Goal: Transaction & Acquisition: Subscribe to service/newsletter

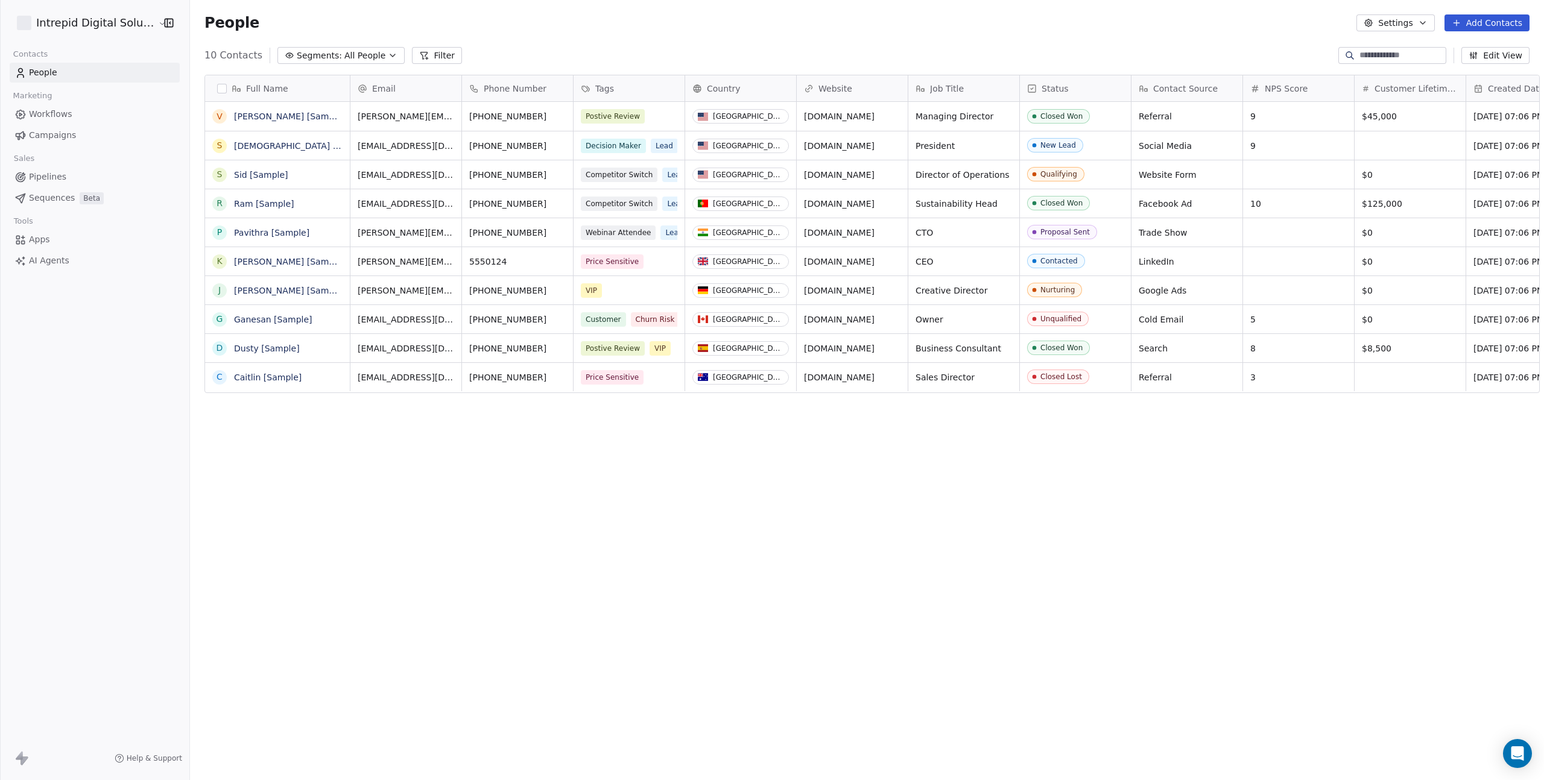
scroll to position [678, 1354]
click at [362, 55] on span "All People" at bounding box center [364, 55] width 41 height 13
click at [362, 55] on html "Intrepid Digital Solutions Contacts People Marketing Workflows Campaigns Sales …" at bounding box center [772, 390] width 1544 height 780
drag, startPoint x: 42, startPoint y: 98, endPoint x: 54, endPoint y: 91, distance: 13.6
click at [42, 99] on html "Intrepid Digital Solutions Contacts People Marketing Workflows Campaigns Sales …" at bounding box center [772, 390] width 1544 height 780
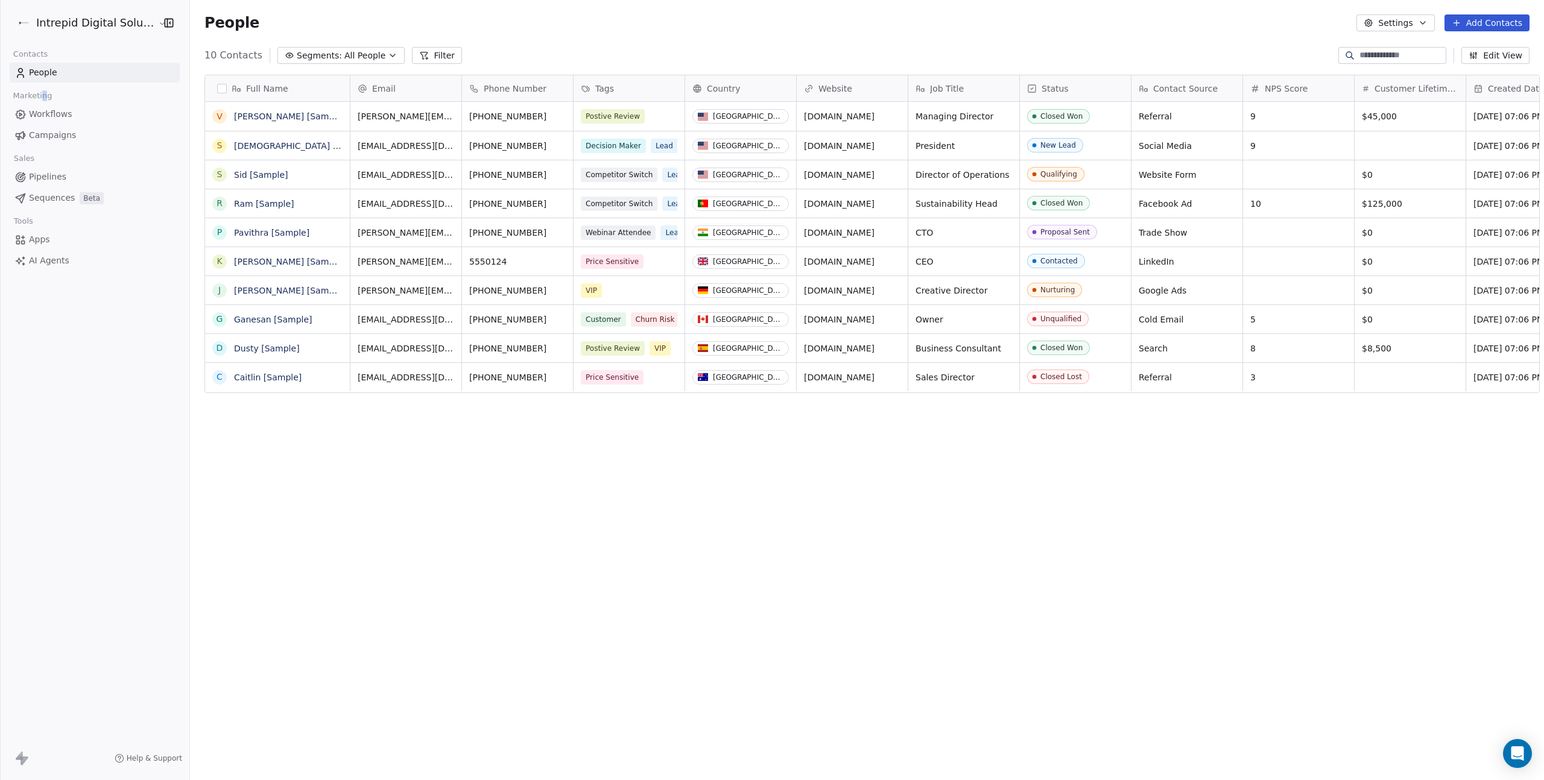
click at [145, 22] on html "Intrepid Digital Solutions Contacts People Marketing Workflows Campaigns Sales …" at bounding box center [772, 390] width 1544 height 780
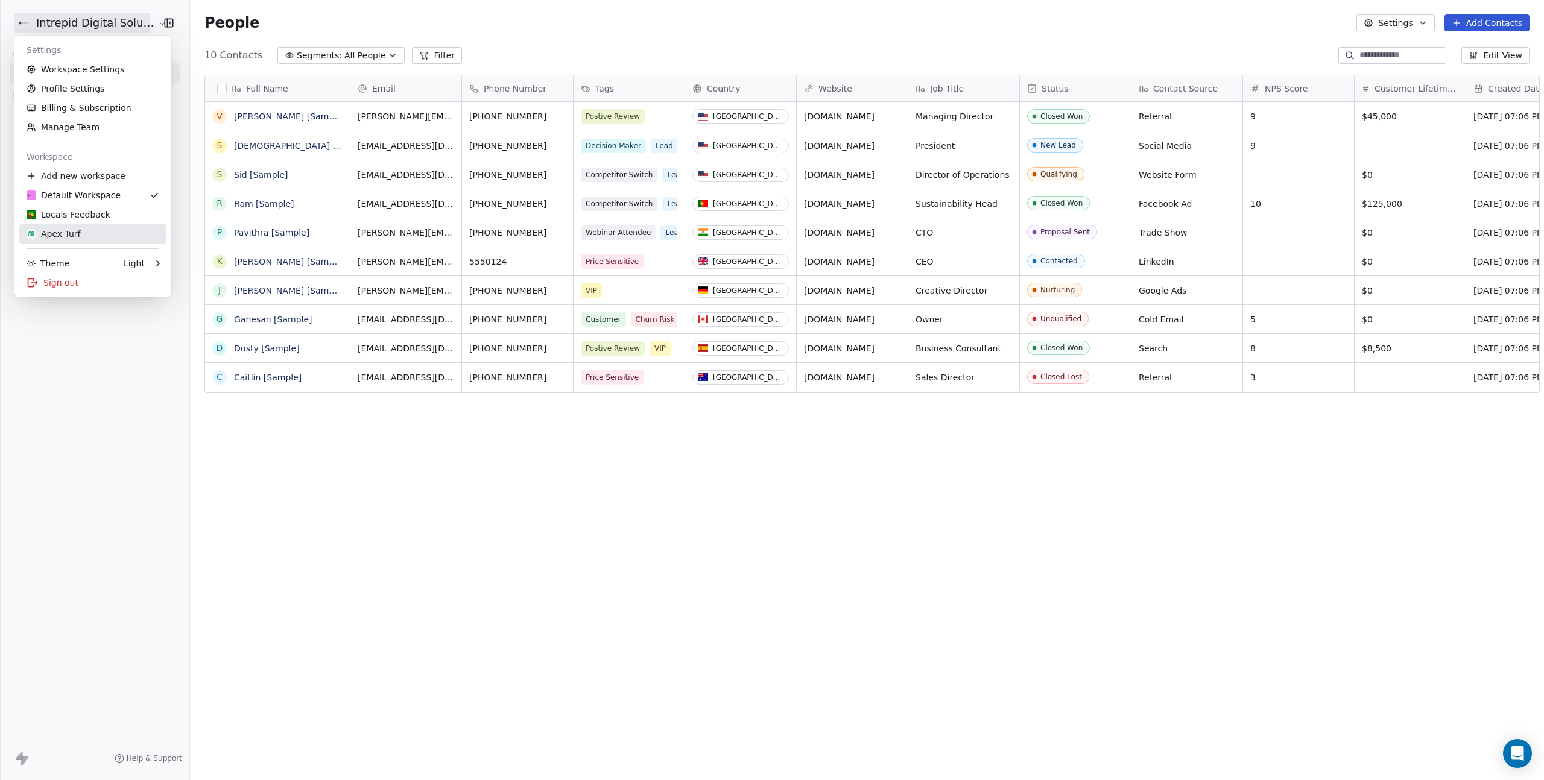
click at [74, 233] on div "Apex Turf" at bounding box center [54, 234] width 54 height 12
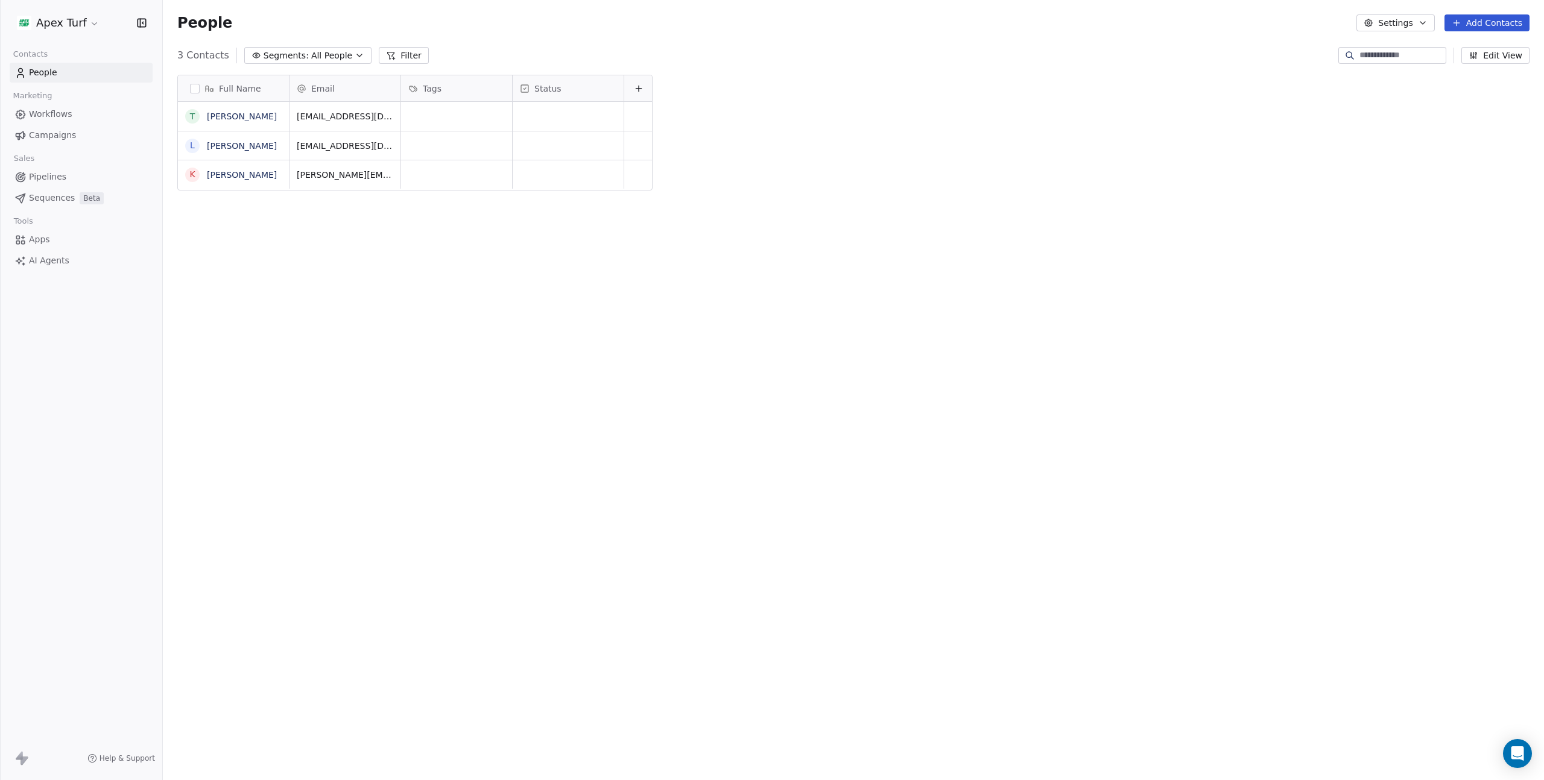
scroll to position [678, 1372]
click at [42, 141] on span "Campaigns" at bounding box center [52, 135] width 47 height 13
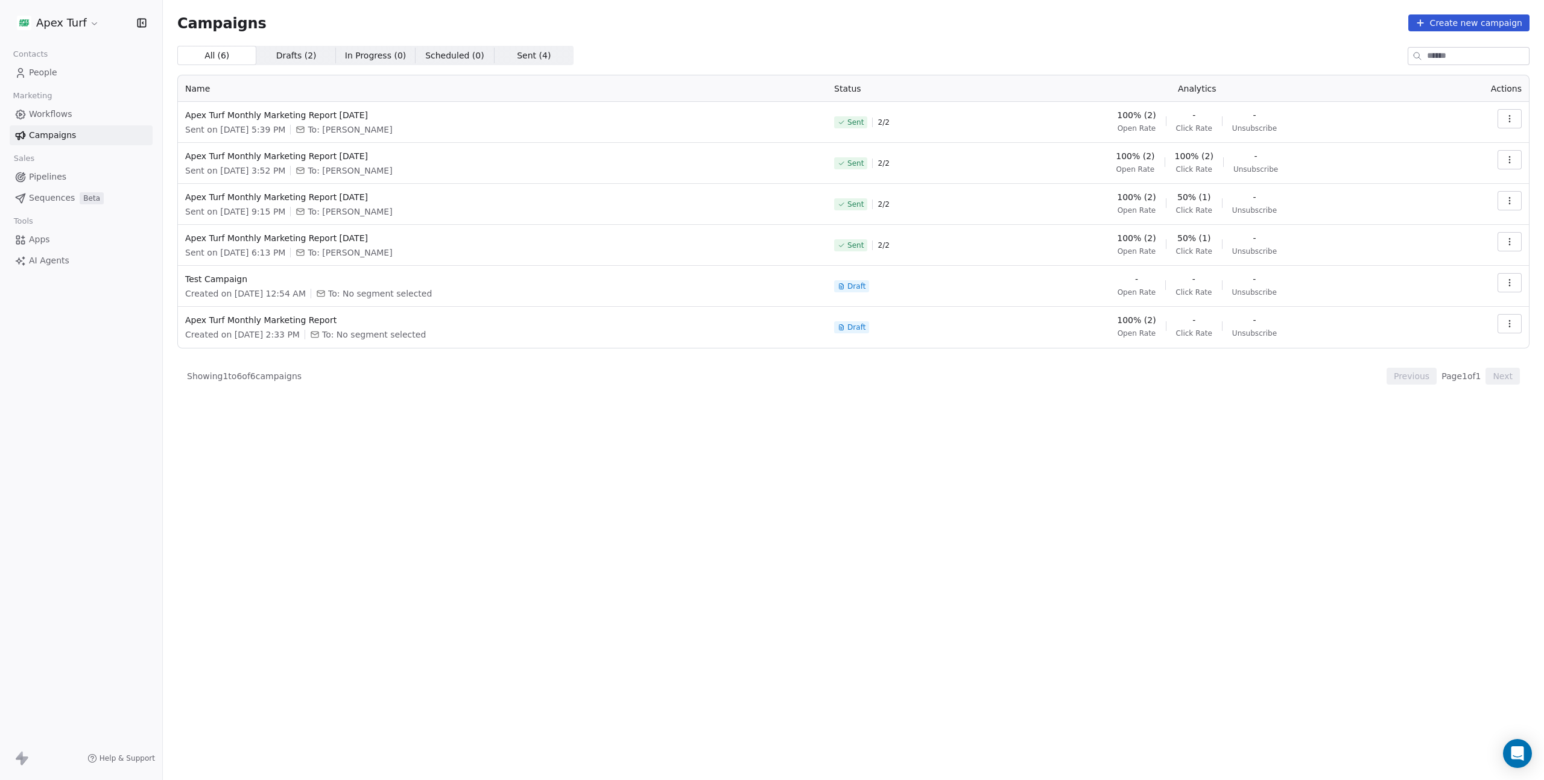
click at [347, 130] on span "To: [PERSON_NAME]" at bounding box center [350, 130] width 84 height 12
click at [343, 117] on span "Apex Turf Monthly Marketing Report [DATE]" at bounding box center [502, 115] width 634 height 12
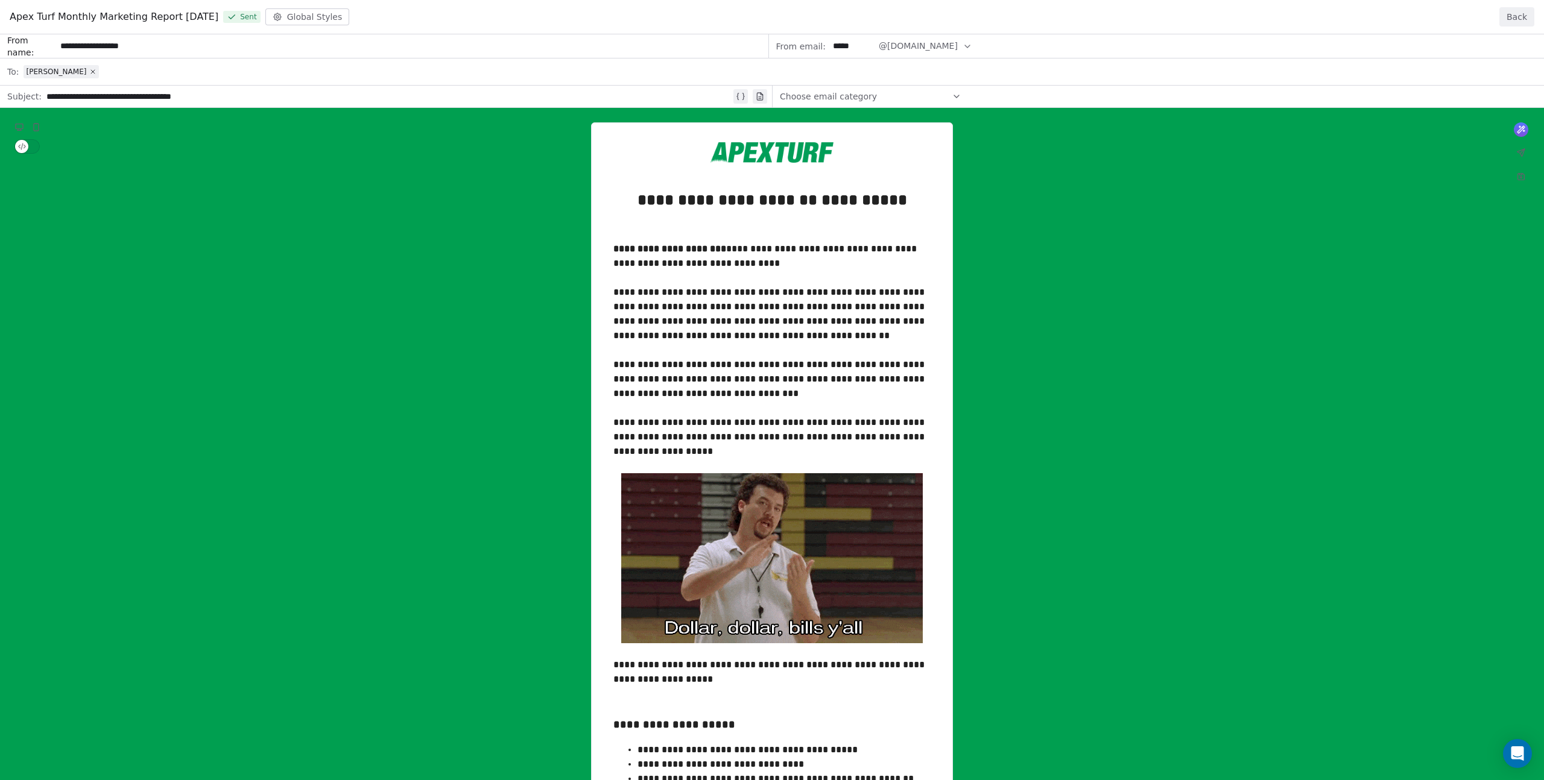
click at [953, 100] on div "**********" at bounding box center [772, 721] width 1544 height 1374
click at [1523, 8] on button "Back" at bounding box center [1516, 16] width 35 height 19
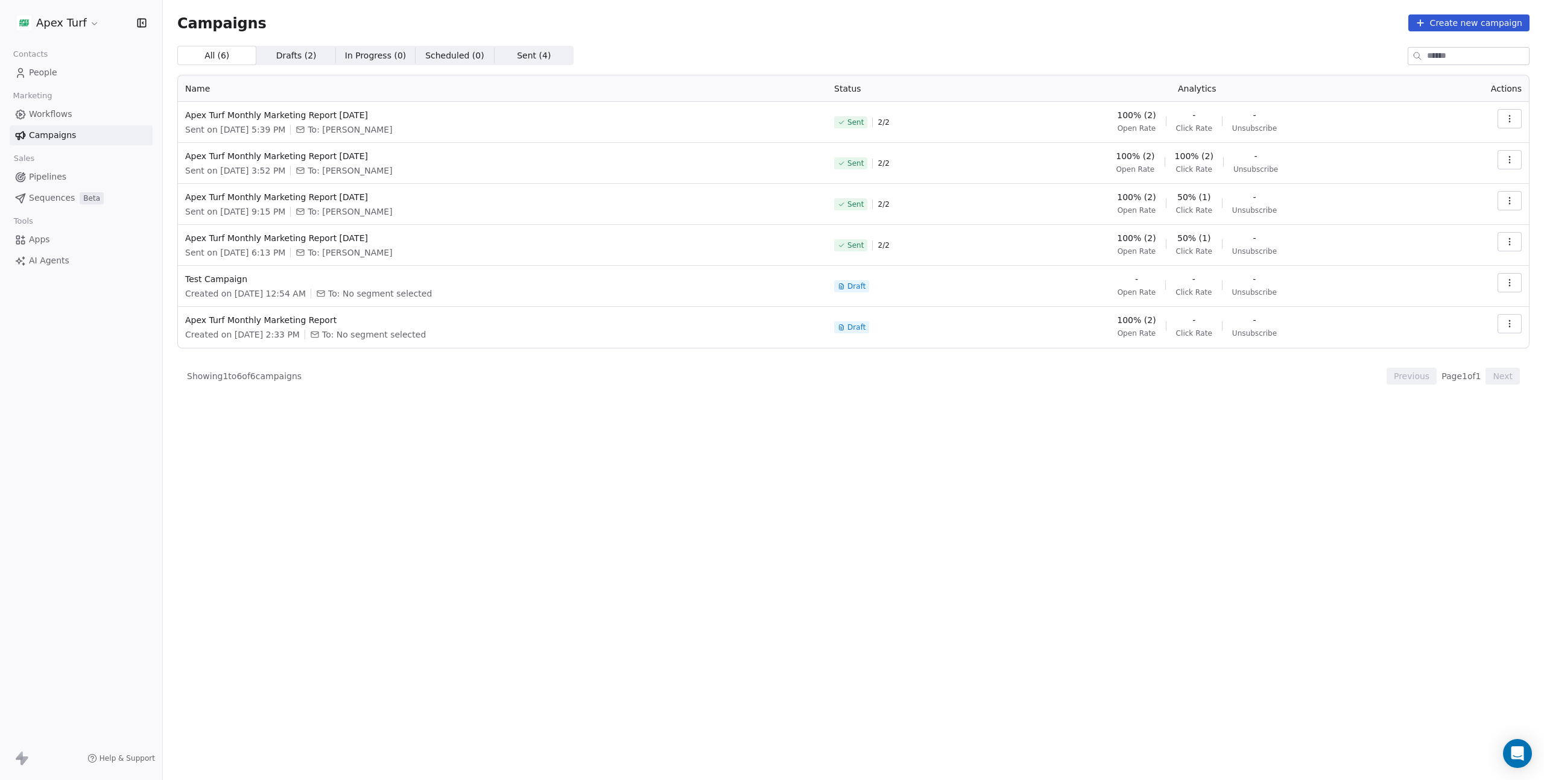
click at [342, 128] on span "To: [PERSON_NAME]" at bounding box center [350, 130] width 84 height 12
click at [1510, 118] on icon "button" at bounding box center [1510, 119] width 10 height 10
click at [1454, 162] on span "View Analytics" at bounding box center [1449, 165] width 70 height 14
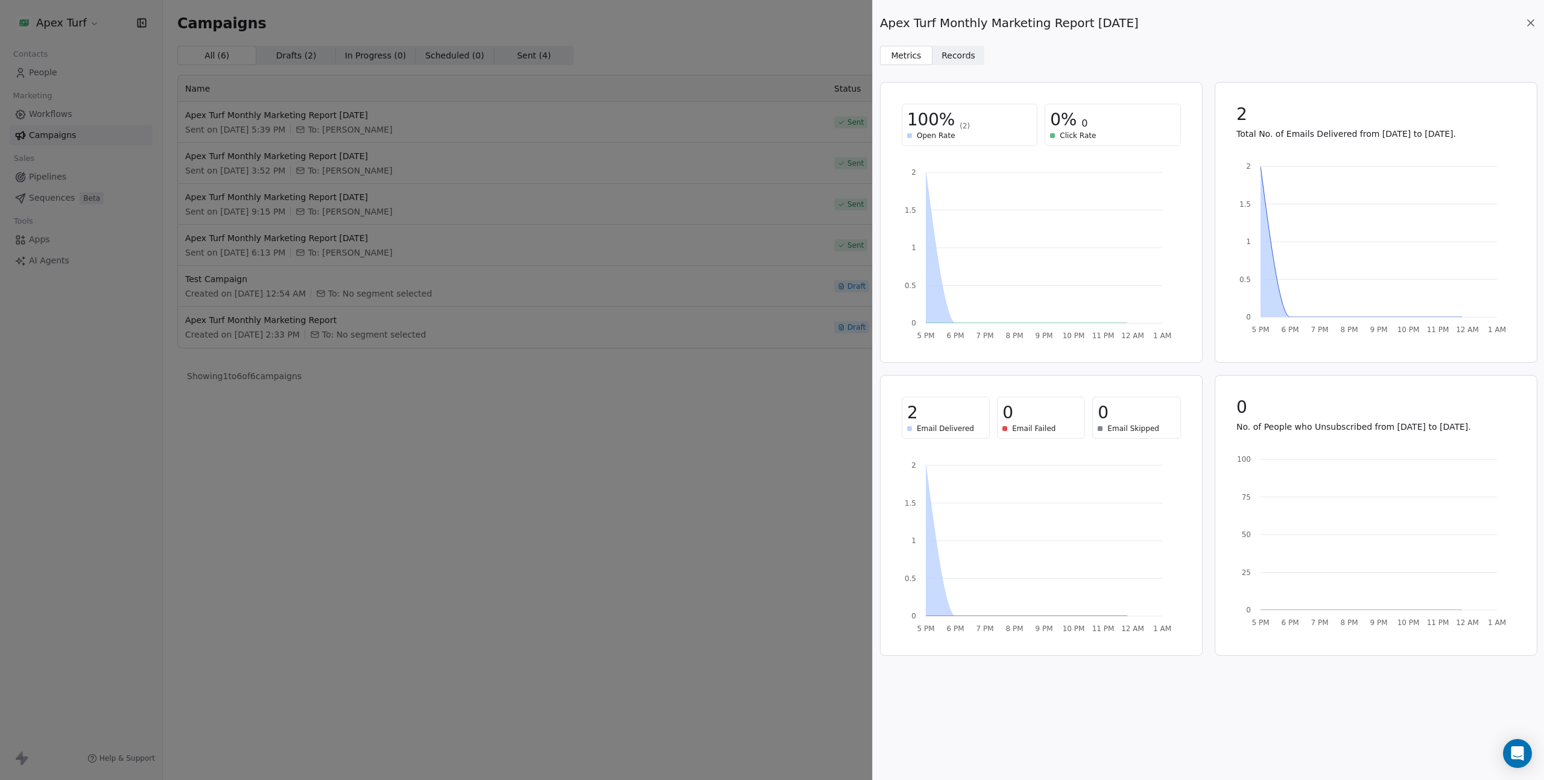
click at [952, 55] on span "Records" at bounding box center [958, 55] width 34 height 13
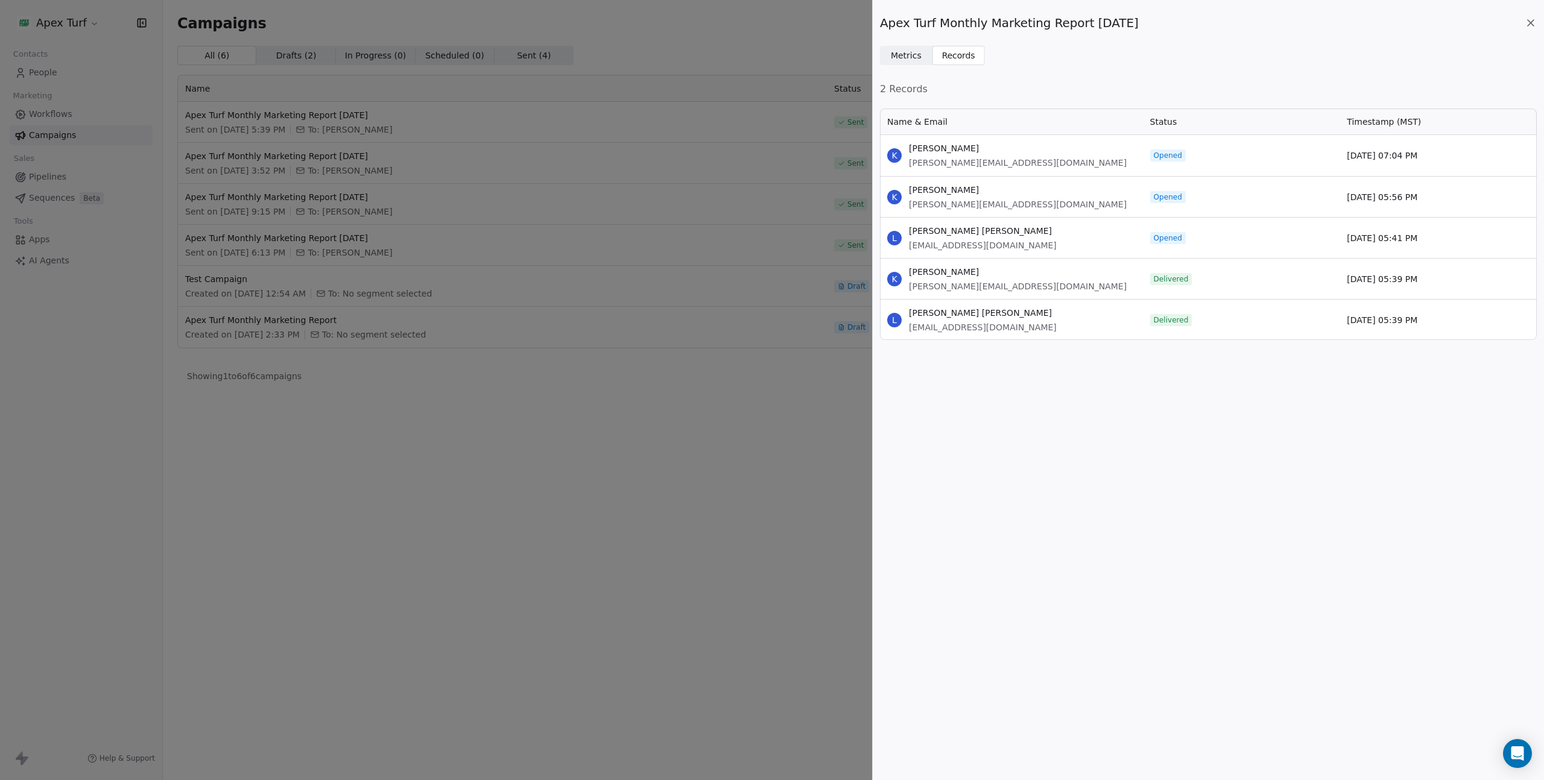
scroll to position [223, 648]
click at [927, 62] on span "Metrics Metrics" at bounding box center [906, 55] width 52 height 19
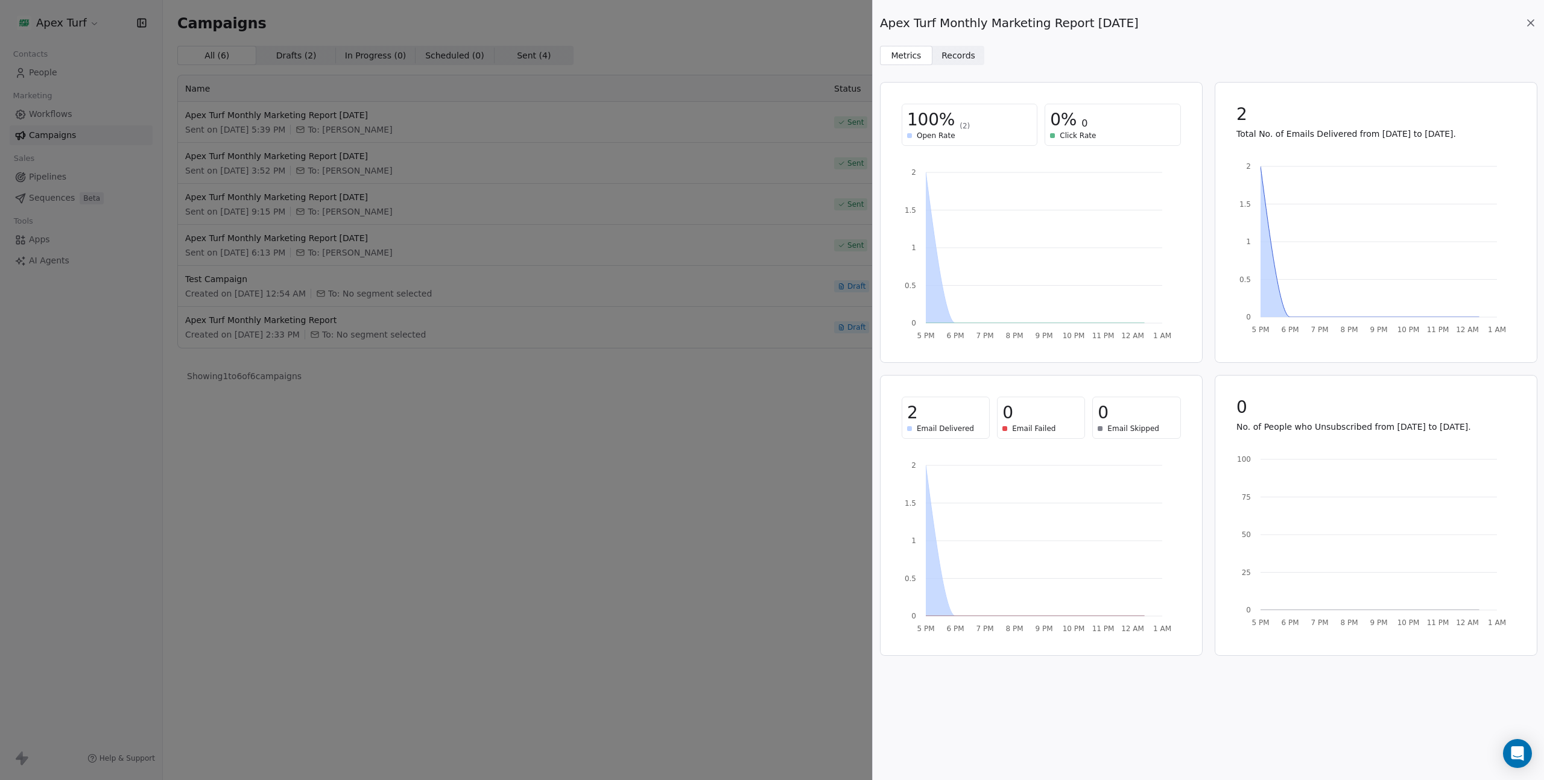
click at [961, 56] on span "Records" at bounding box center [958, 55] width 34 height 13
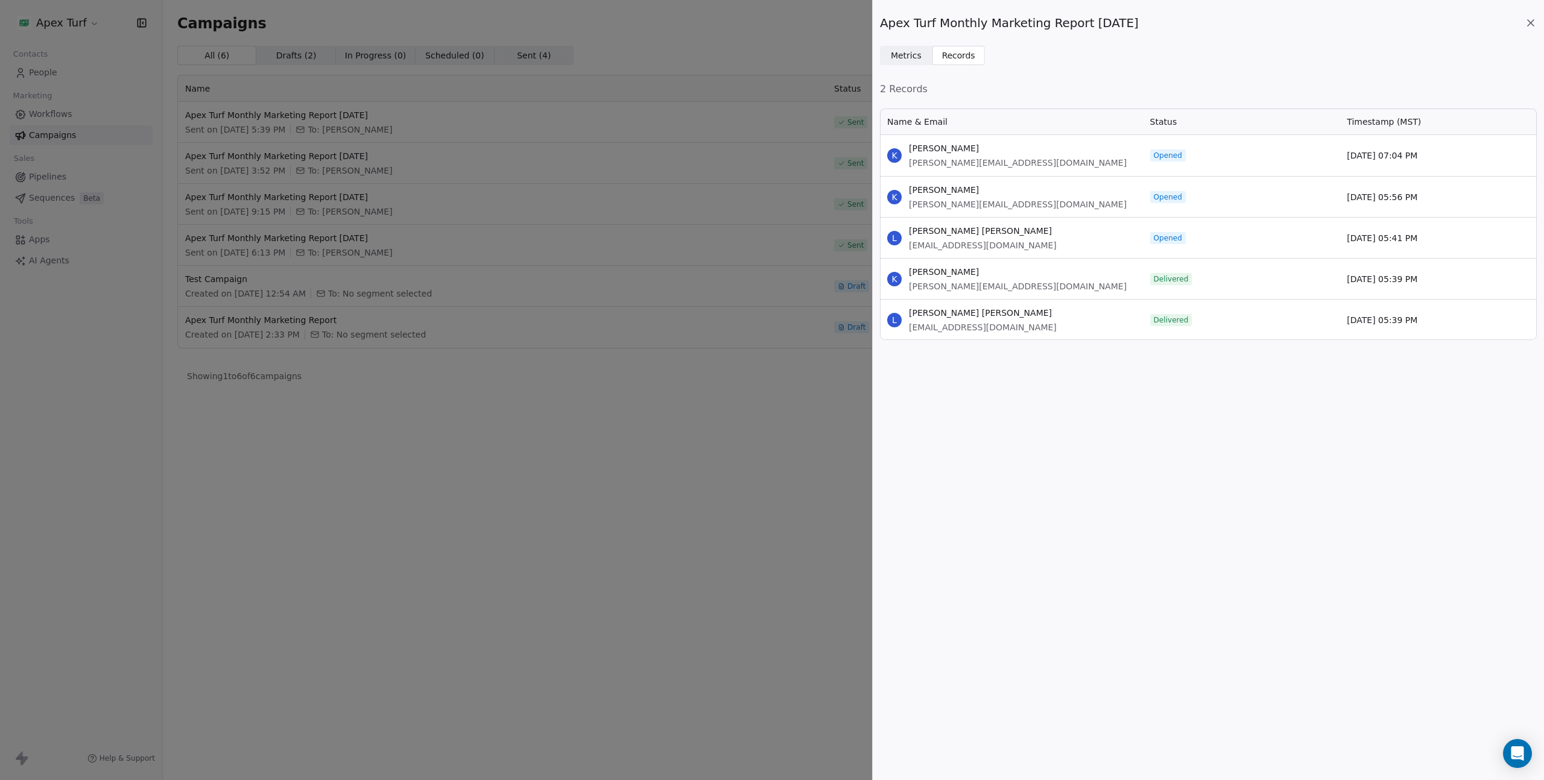
click at [1531, 16] on div "Apex Turf Monthly Marketing Report [DATE]" at bounding box center [1208, 22] width 657 height 17
click at [1530, 17] on icon at bounding box center [1531, 23] width 12 height 12
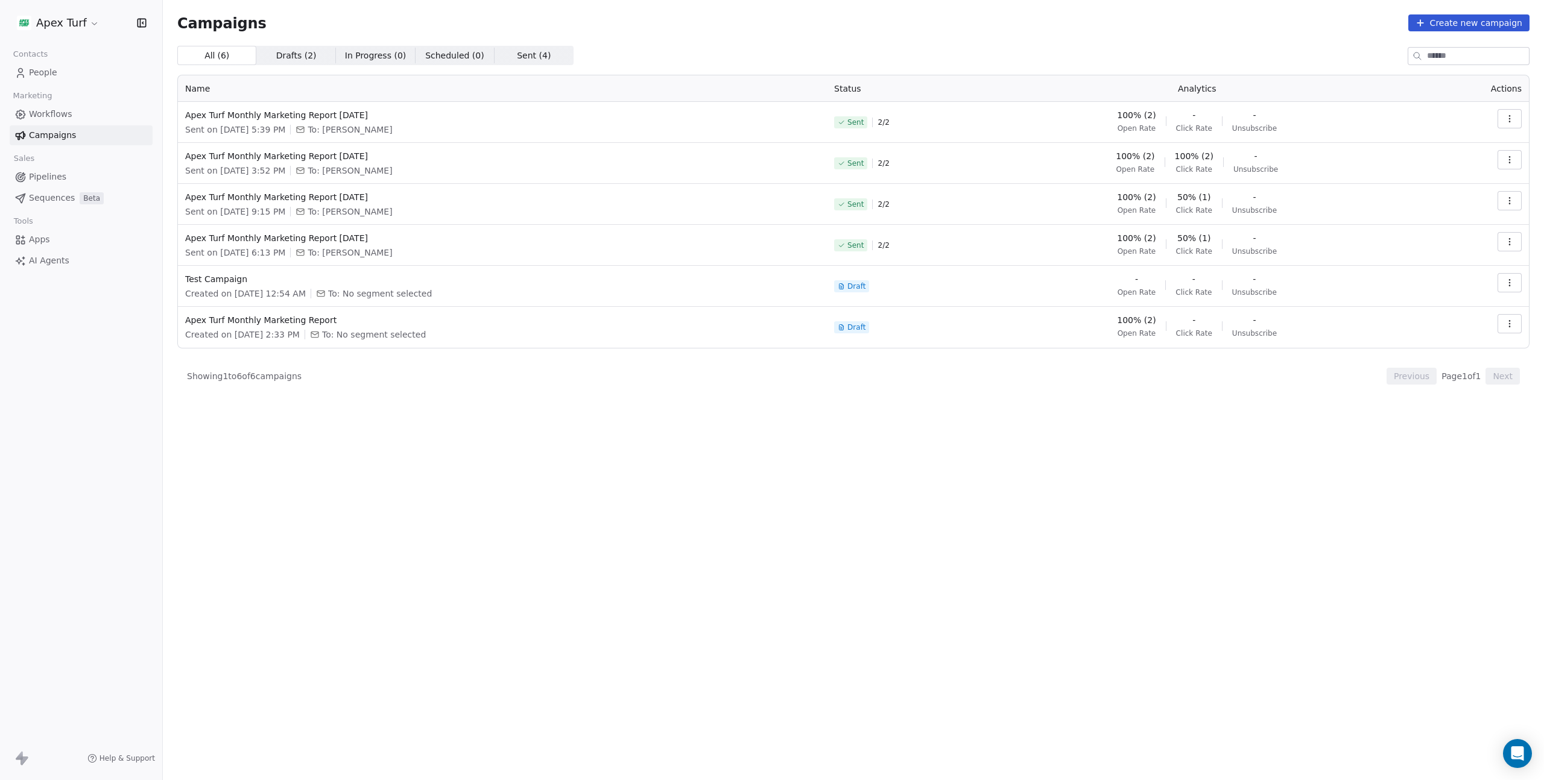
click at [526, 58] on span "Sent ( 4 )" at bounding box center [534, 55] width 34 height 13
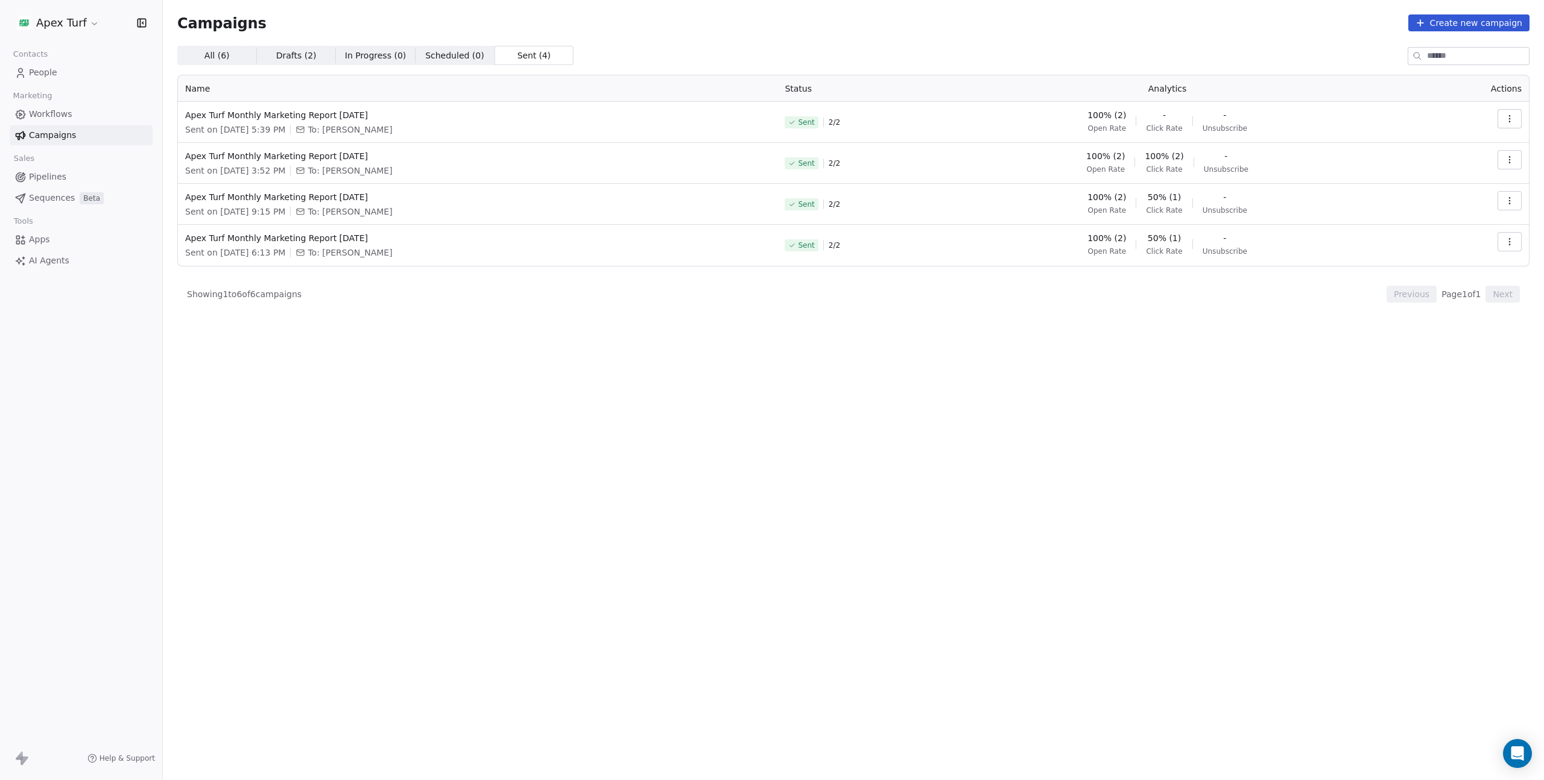
click at [227, 61] on span "All ( 6 )" at bounding box center [216, 55] width 25 height 13
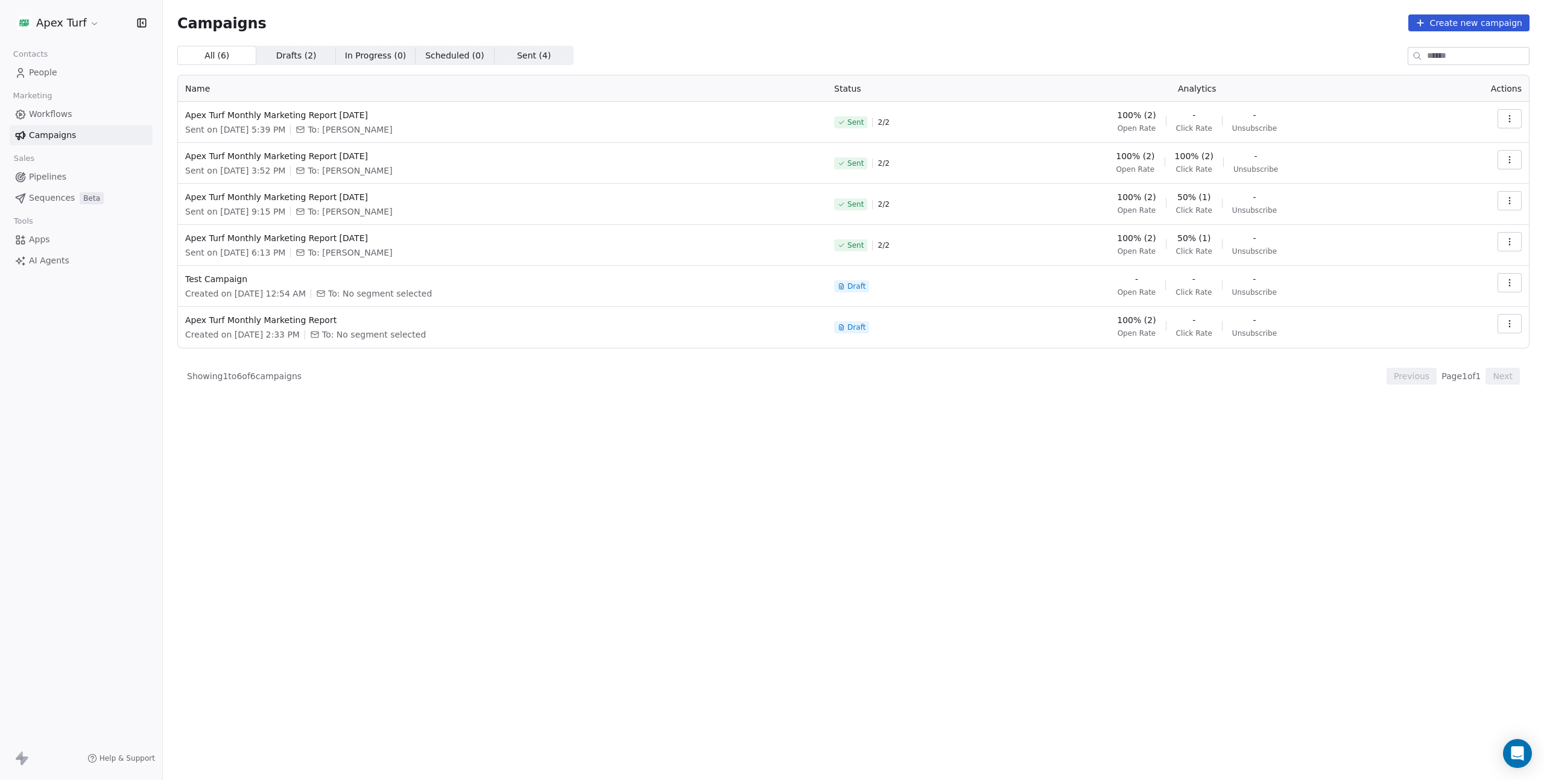
click at [1515, 119] on button "button" at bounding box center [1509, 118] width 24 height 19
click at [1441, 147] on div "View" at bounding box center [1418, 145] width 49 height 19
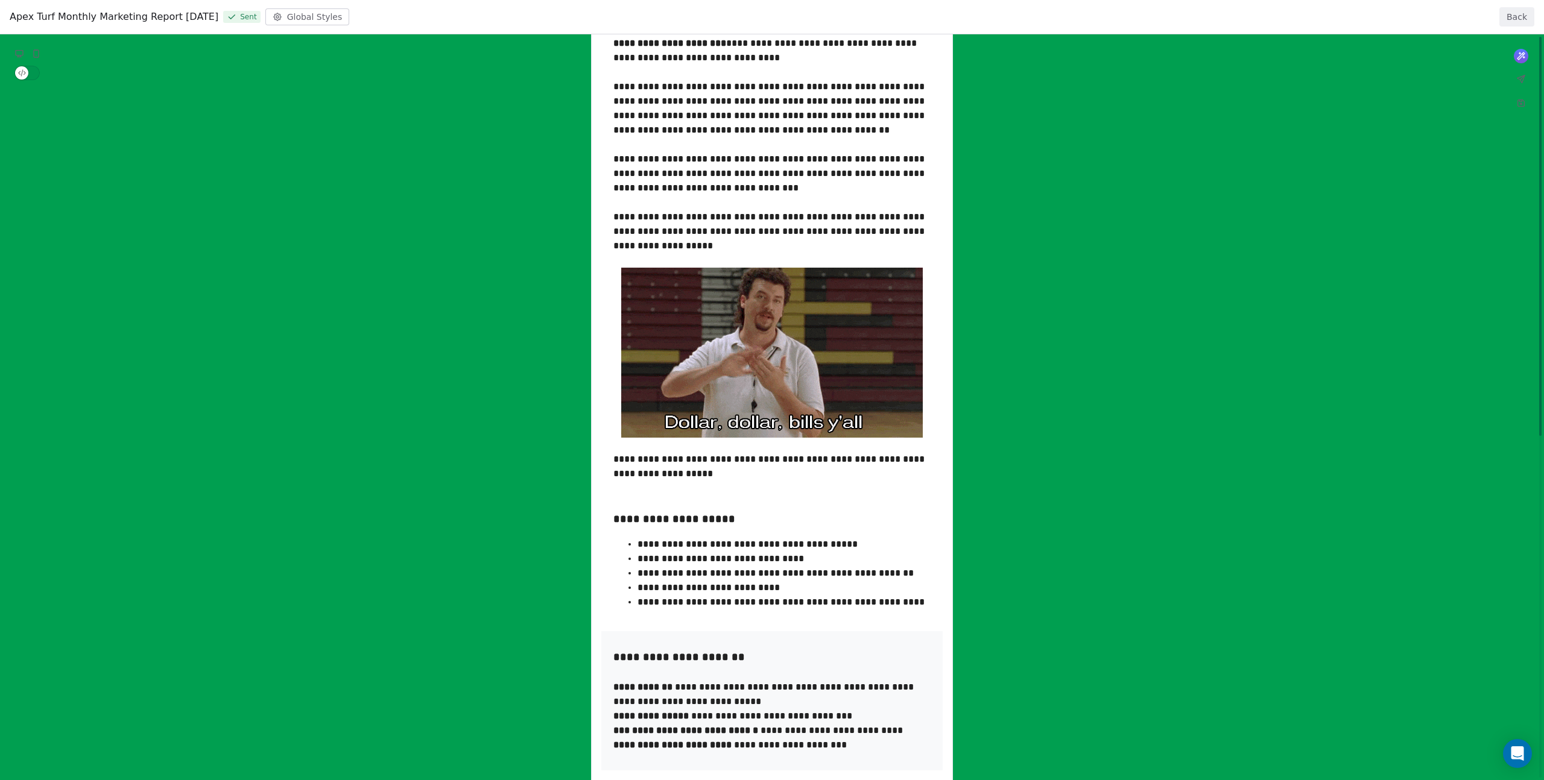
scroll to position [0, 0]
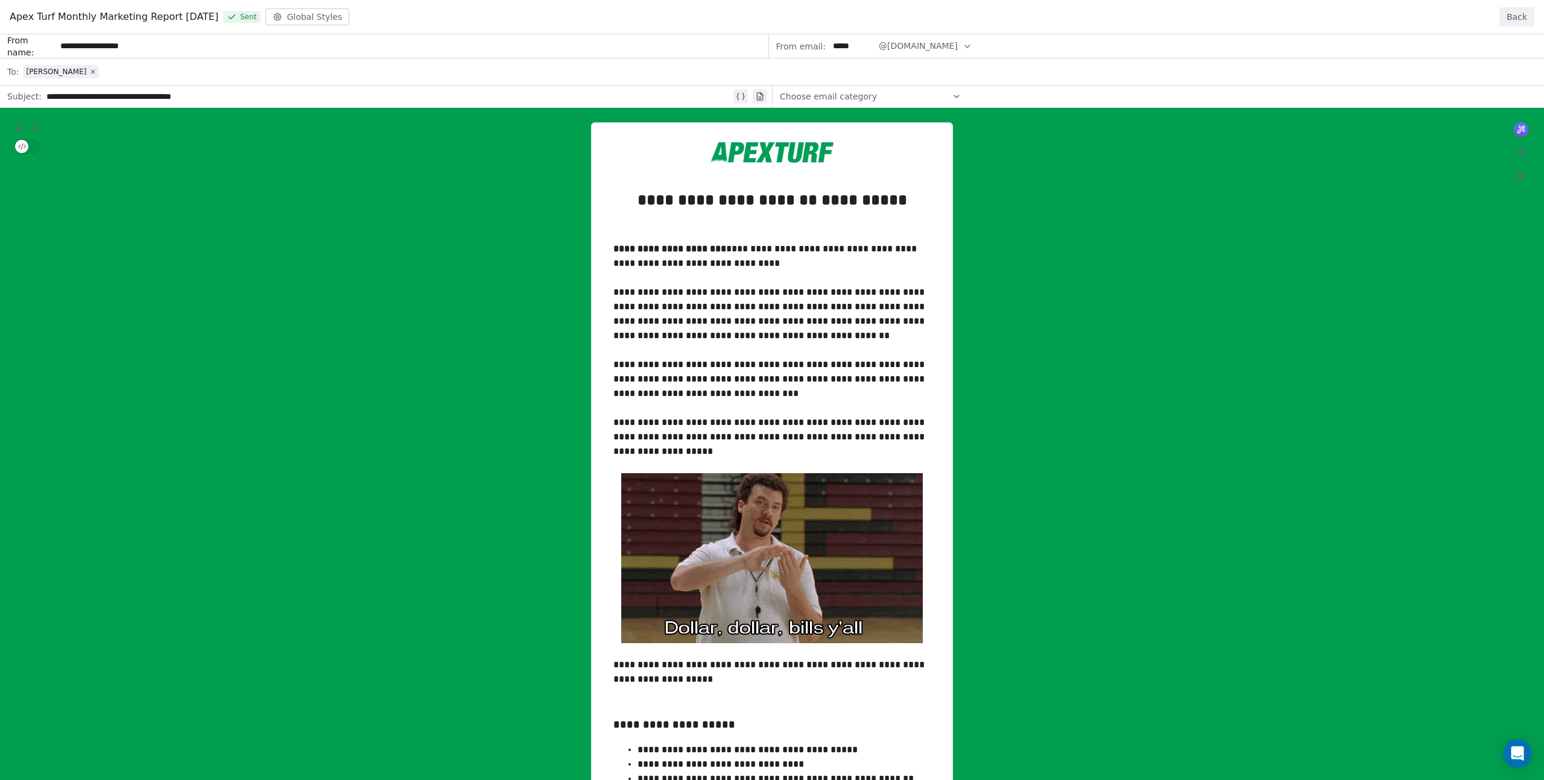
click at [87, 72] on div "**********" at bounding box center [772, 721] width 1544 height 1374
click at [45, 71] on div "**********" at bounding box center [772, 721] width 1544 height 1374
click at [44, 69] on div "**********" at bounding box center [772, 721] width 1544 height 1374
click at [93, 68] on div "**********" at bounding box center [772, 721] width 1544 height 1374
click at [115, 69] on div "**********" at bounding box center [772, 721] width 1544 height 1374
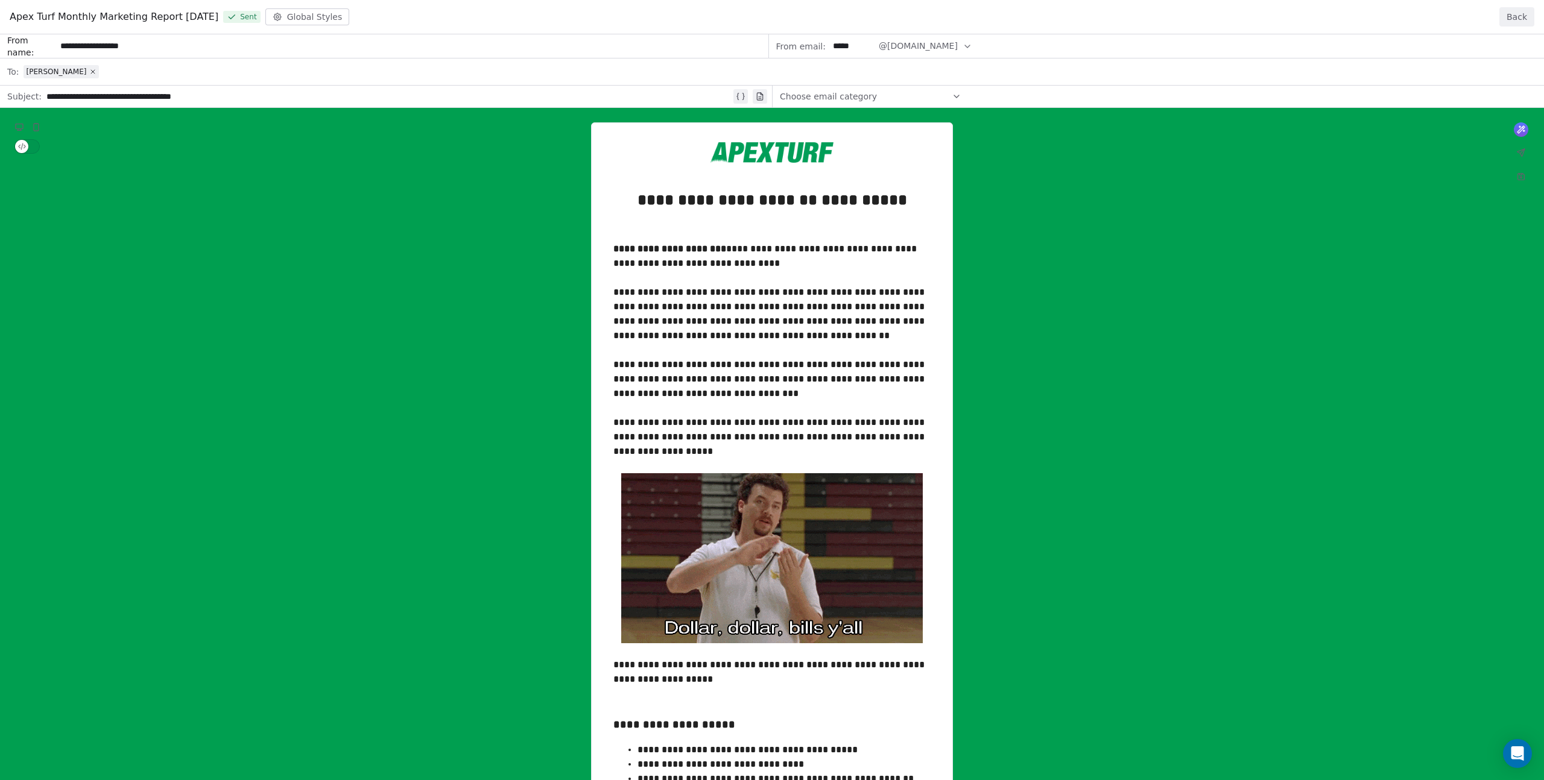
click at [1522, 14] on button "Back" at bounding box center [1516, 16] width 35 height 19
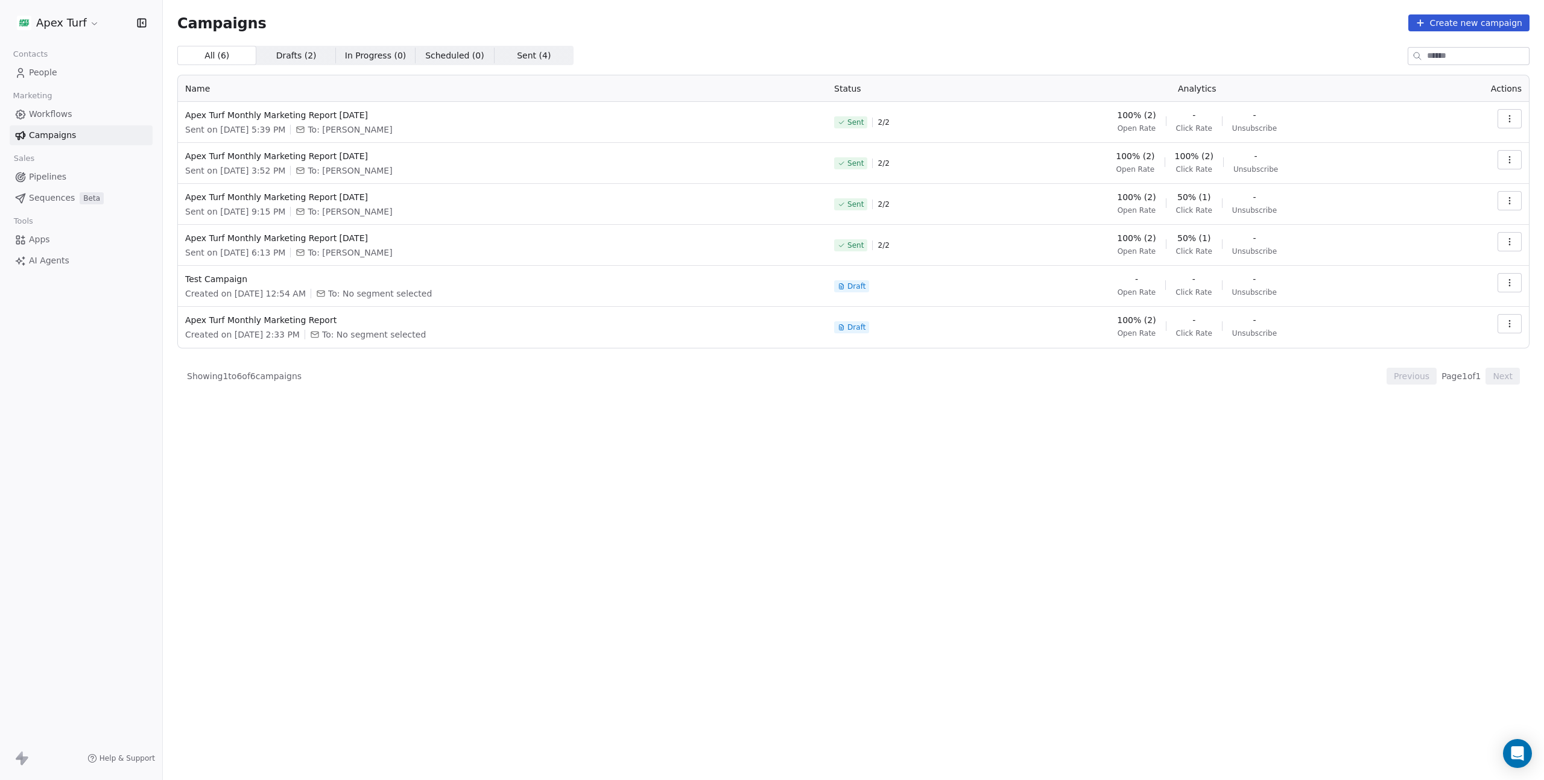
click at [58, 72] on link "People" at bounding box center [81, 73] width 143 height 20
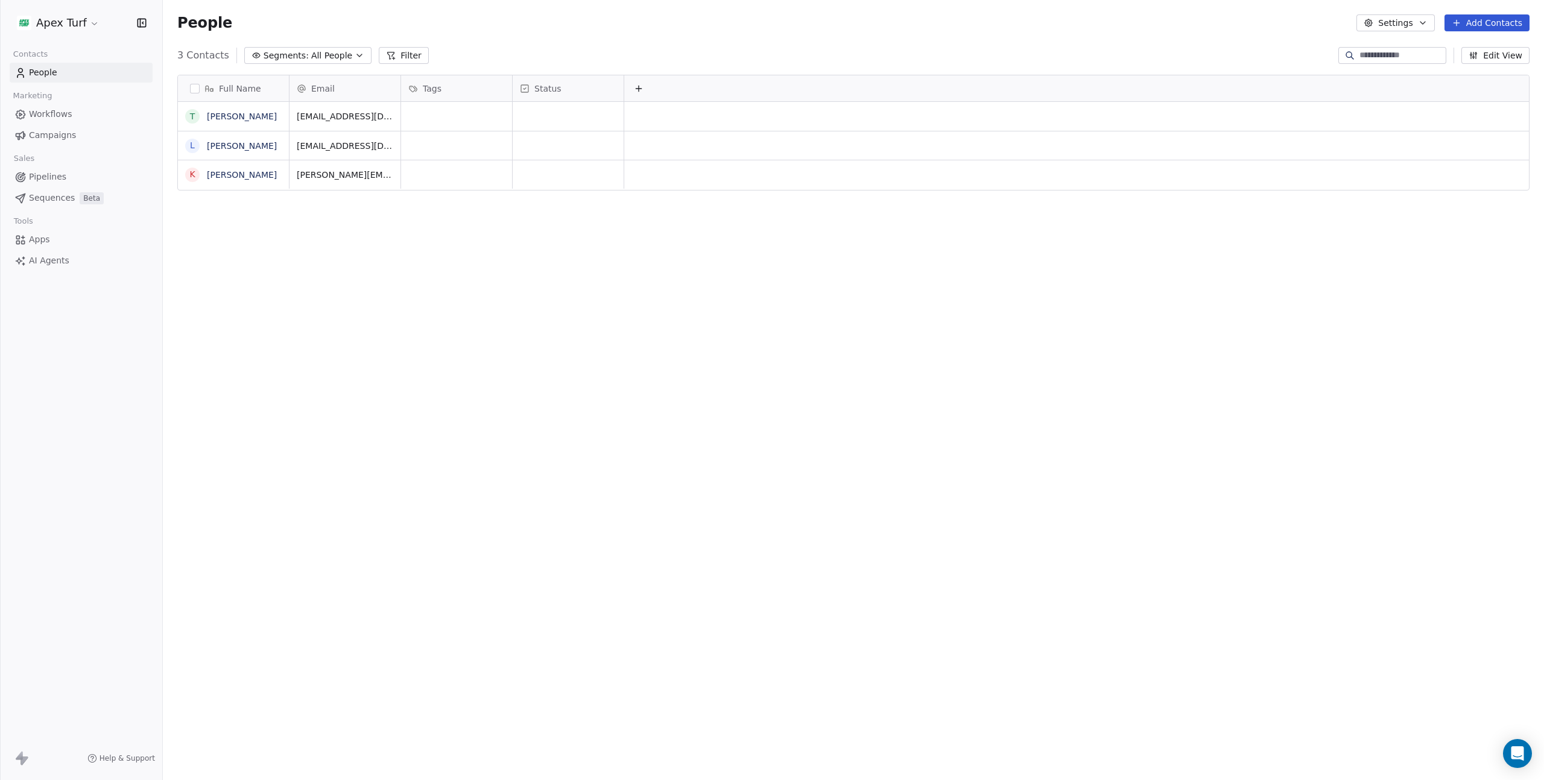
scroll to position [678, 1372]
click at [341, 54] on span "All People" at bounding box center [331, 55] width 41 height 13
click at [302, 115] on div "[PERSON_NAME]" at bounding box center [308, 124] width 122 height 19
click at [408, 54] on button "Filter (2)" at bounding box center [439, 55] width 62 height 17
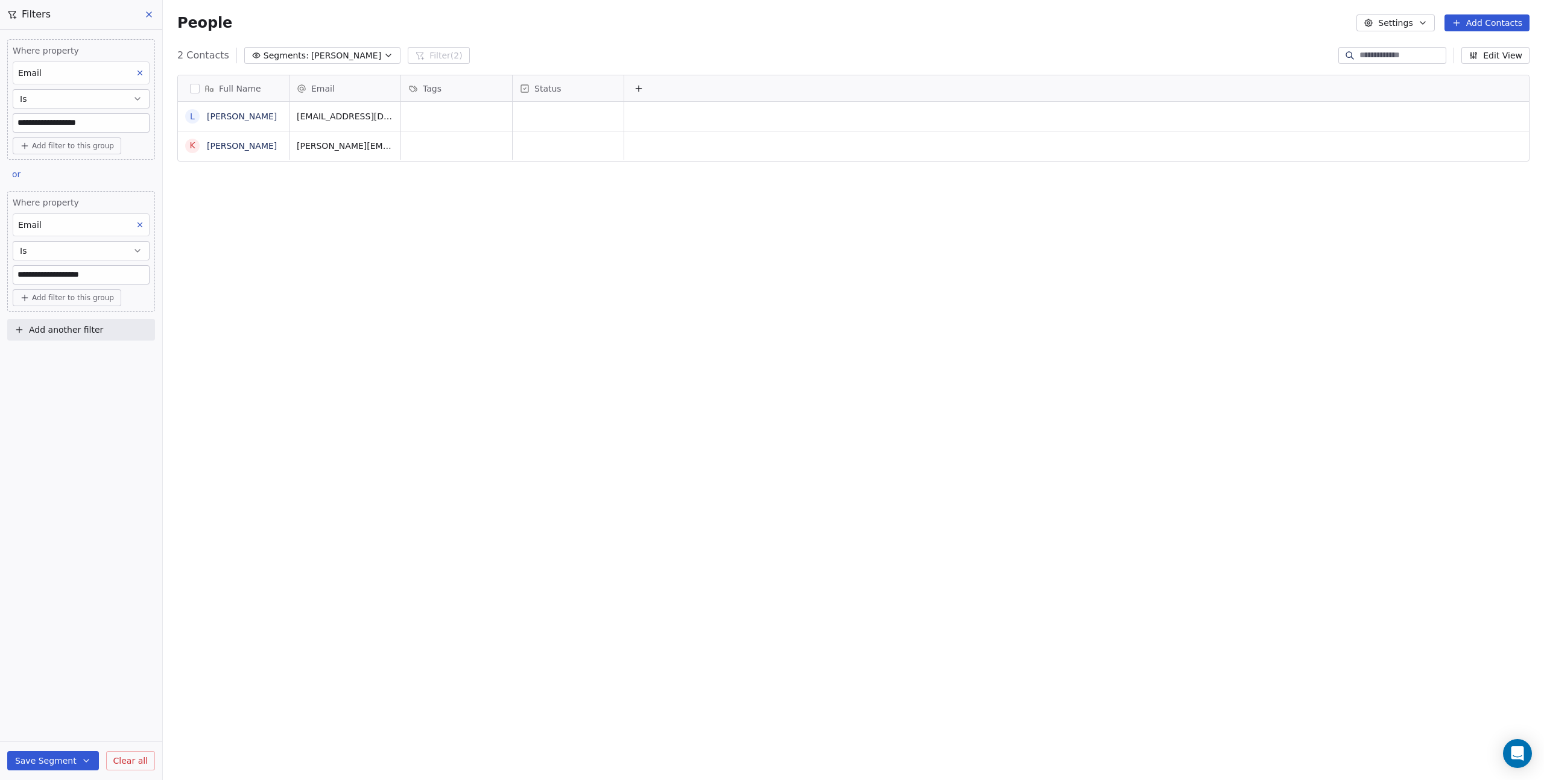
click at [75, 766] on button "Save Segment" at bounding box center [53, 760] width 92 height 19
click at [103, 729] on span "Update existing segment" at bounding box center [87, 730] width 106 height 12
click at [83, 333] on span "Add another filter" at bounding box center [66, 330] width 74 height 13
click at [87, 358] on span "Contact properties" at bounding box center [59, 358] width 78 height 13
click at [65, 464] on div "Email" at bounding box center [81, 459] width 122 height 12
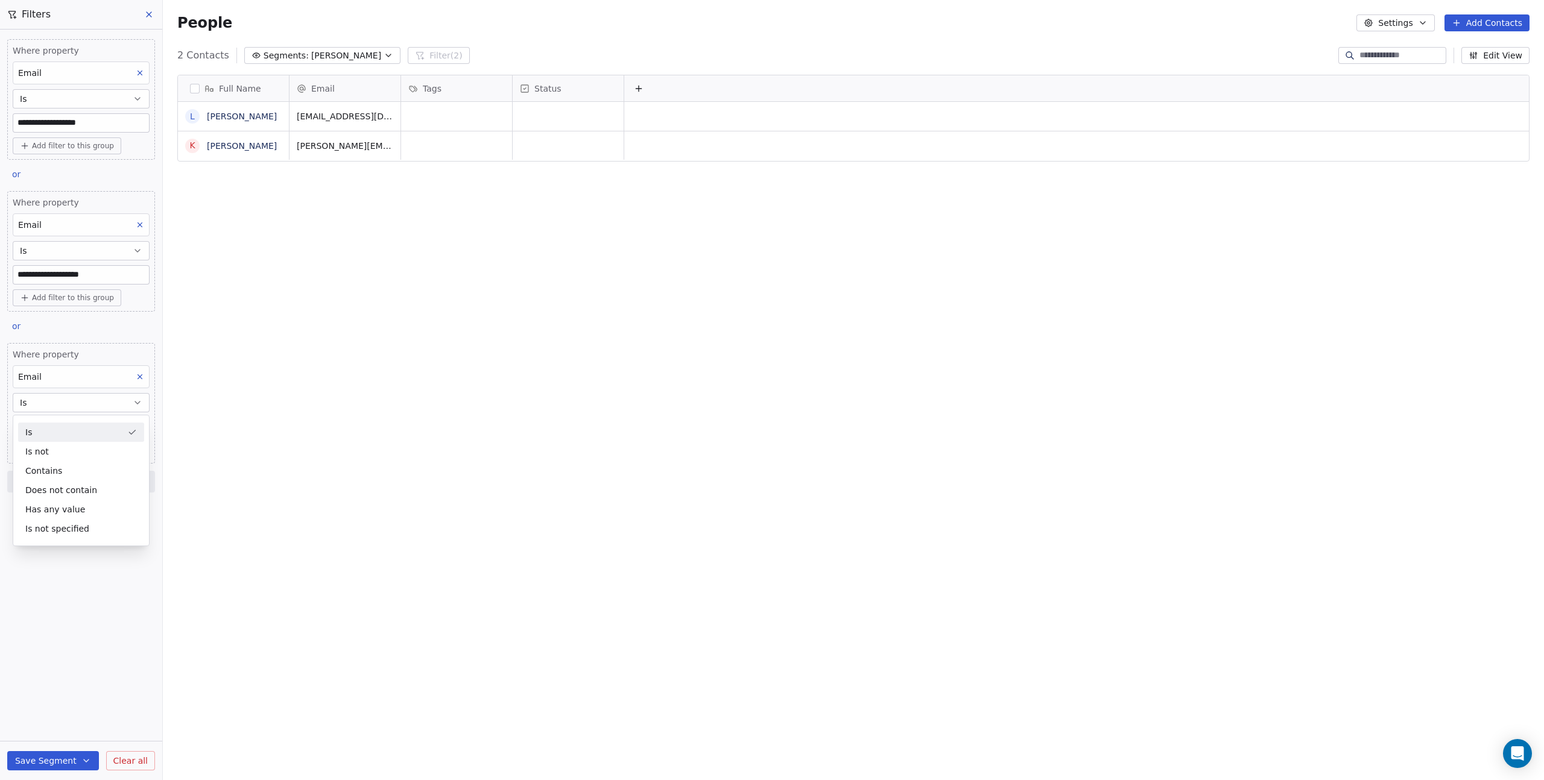
click at [10, 429] on div "Where property Email Is Add filter to this group" at bounding box center [81, 403] width 148 height 121
click at [57, 435] on input at bounding box center [81, 427] width 136 height 18
click at [86, 758] on icon "button" at bounding box center [86, 761] width 10 height 10
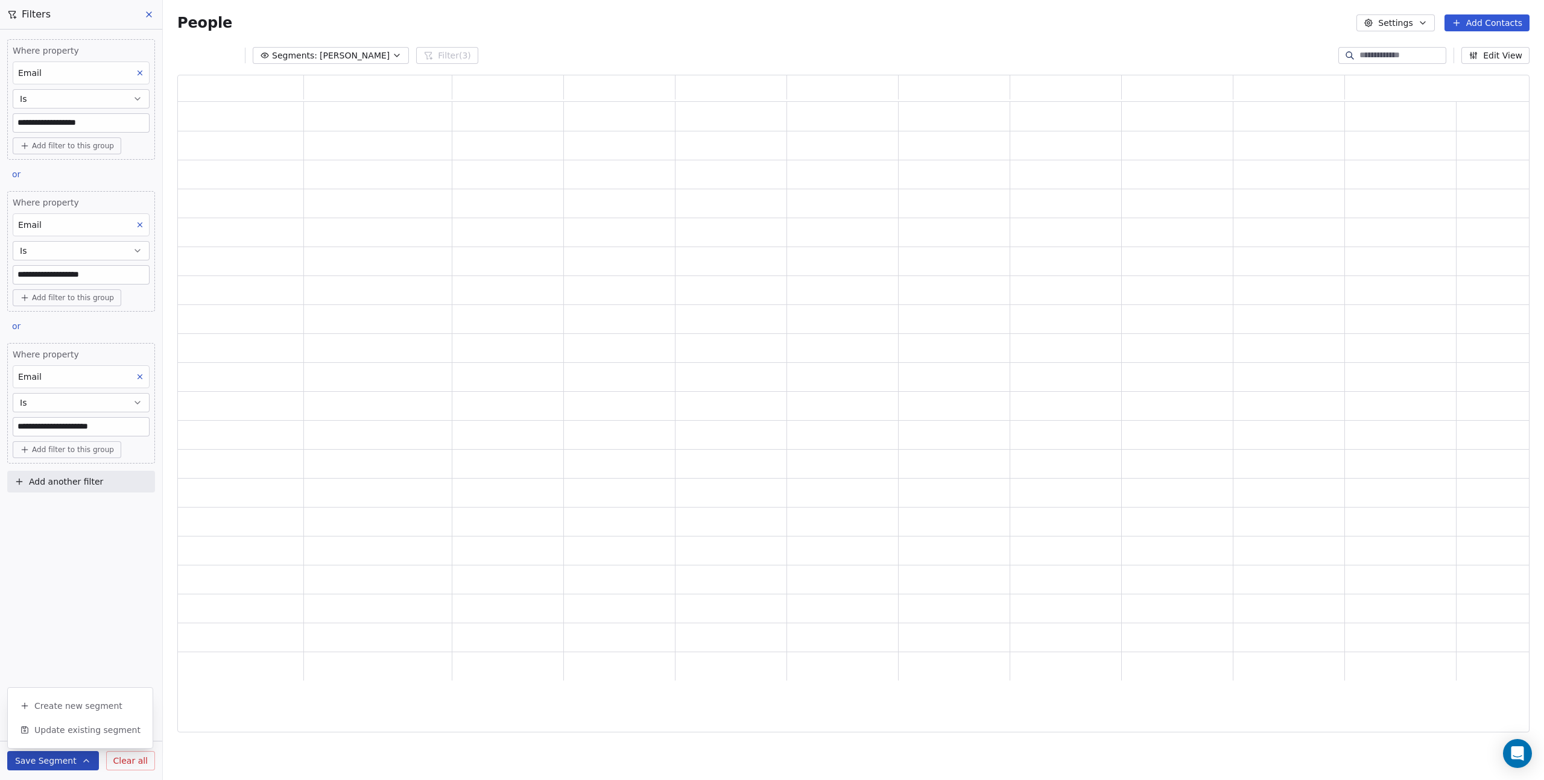
scroll to position [649, 1343]
click at [92, 737] on button "Update existing segment" at bounding box center [80, 730] width 135 height 22
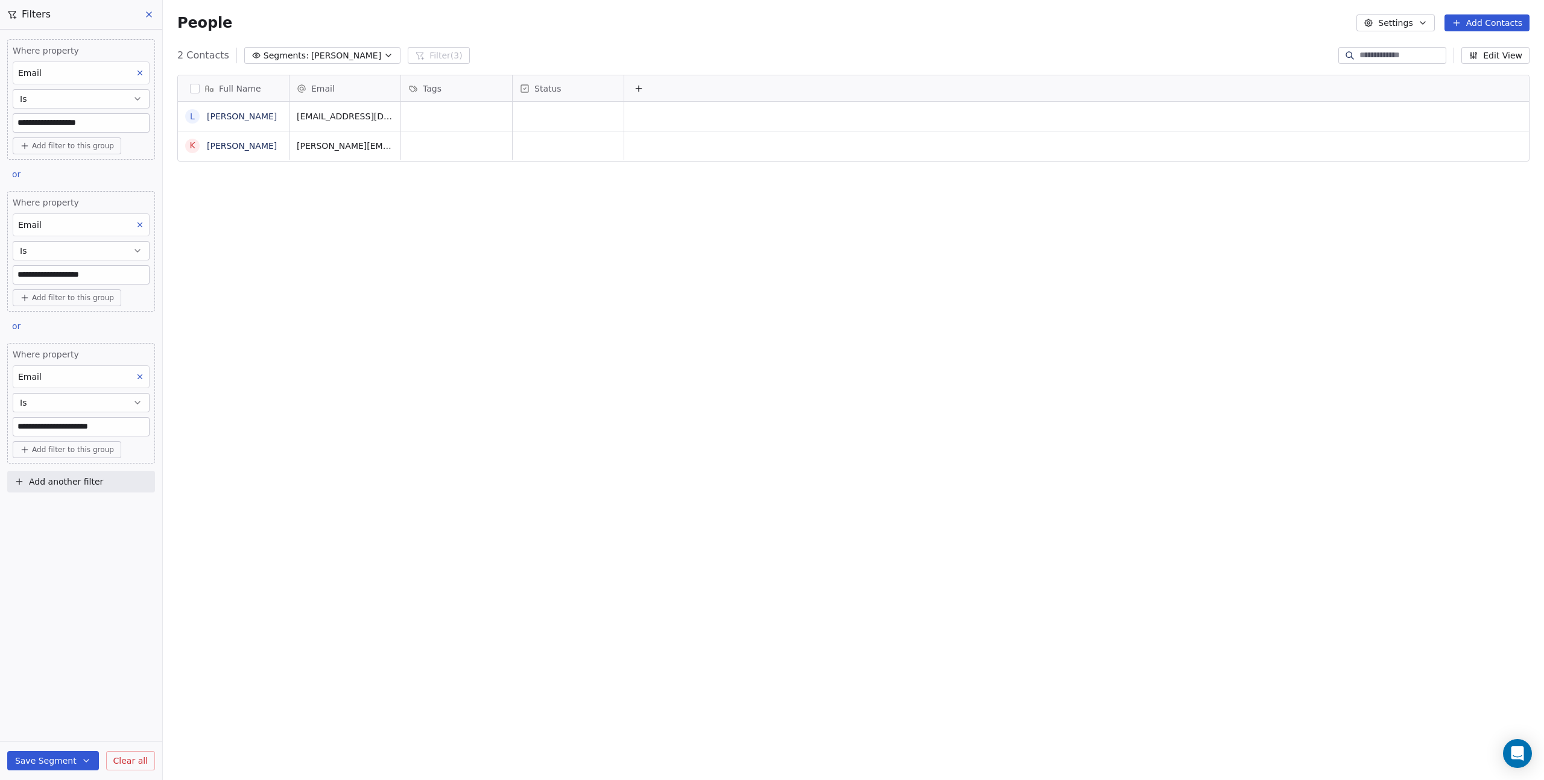
scroll to position [678, 1372]
click at [58, 427] on input "**********" at bounding box center [81, 427] width 136 height 18
type input "**********"
click at [82, 754] on button "Save Segment" at bounding box center [53, 760] width 92 height 19
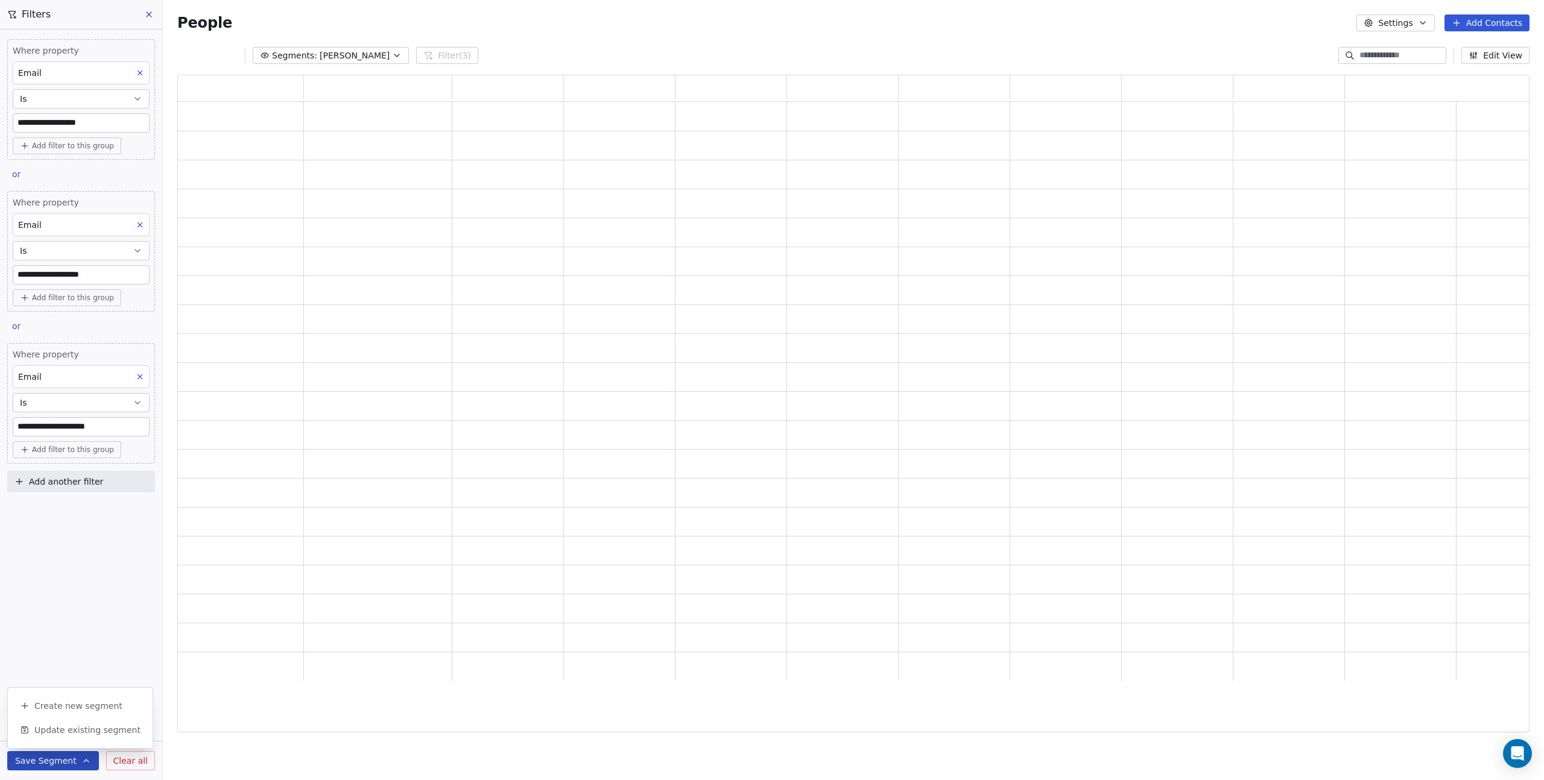
scroll to position [649, 1343]
click at [83, 733] on span "Update existing segment" at bounding box center [87, 730] width 106 height 12
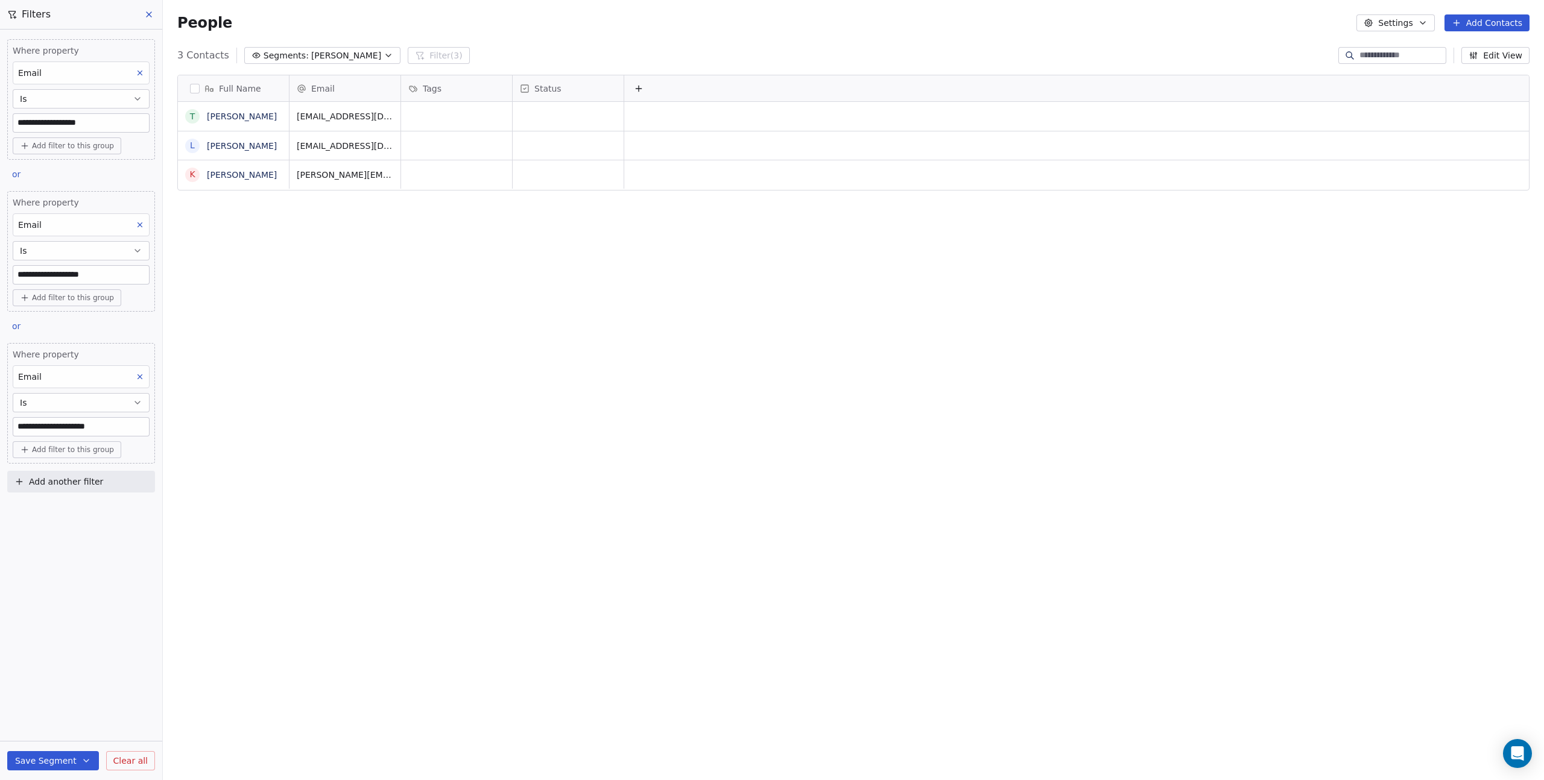
scroll to position [678, 1372]
click at [156, 1] on div "Filters" at bounding box center [81, 14] width 162 height 29
click at [153, 13] on icon at bounding box center [149, 15] width 10 height 10
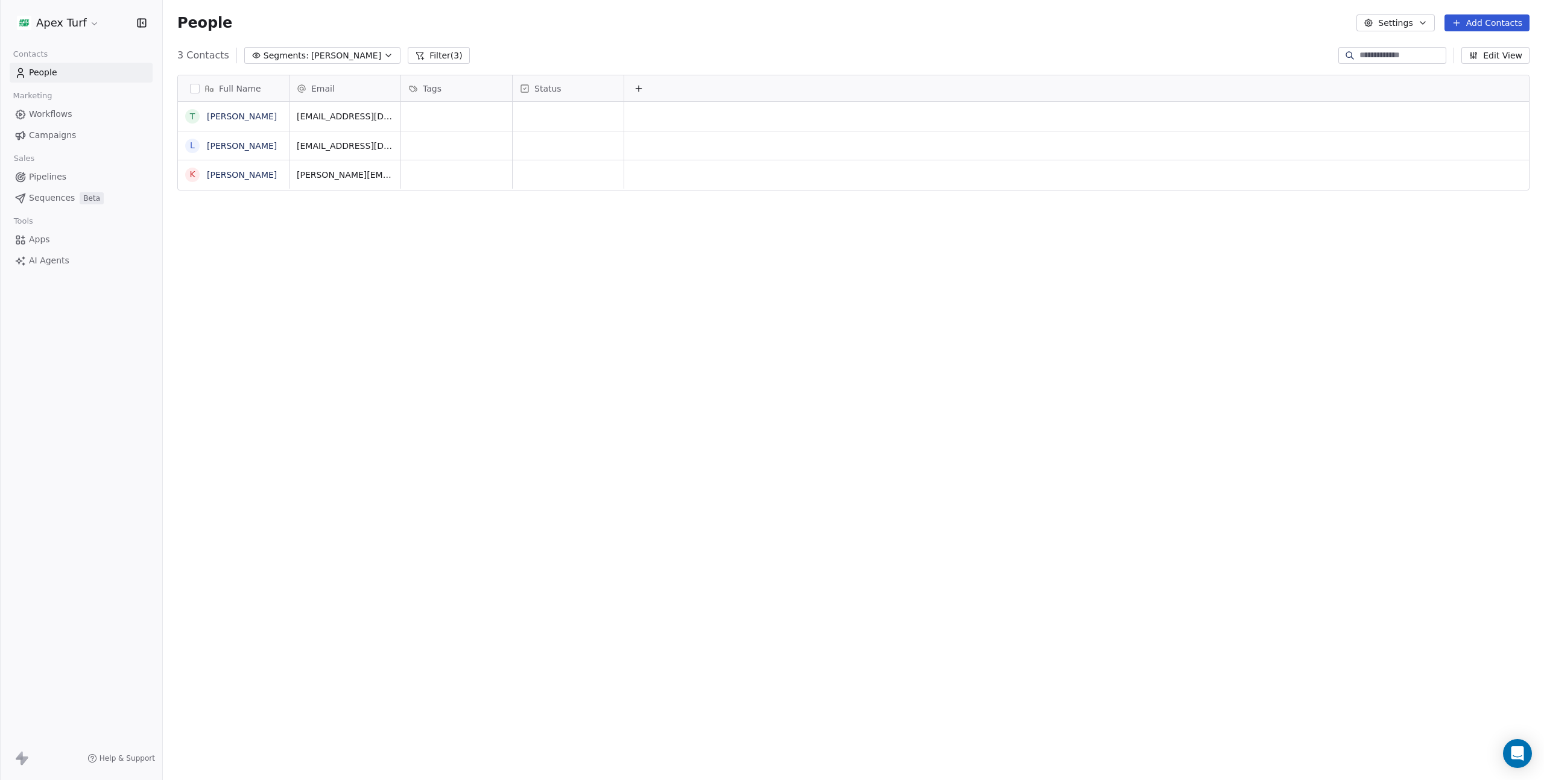
click at [58, 114] on span "Workflows" at bounding box center [50, 114] width 43 height 13
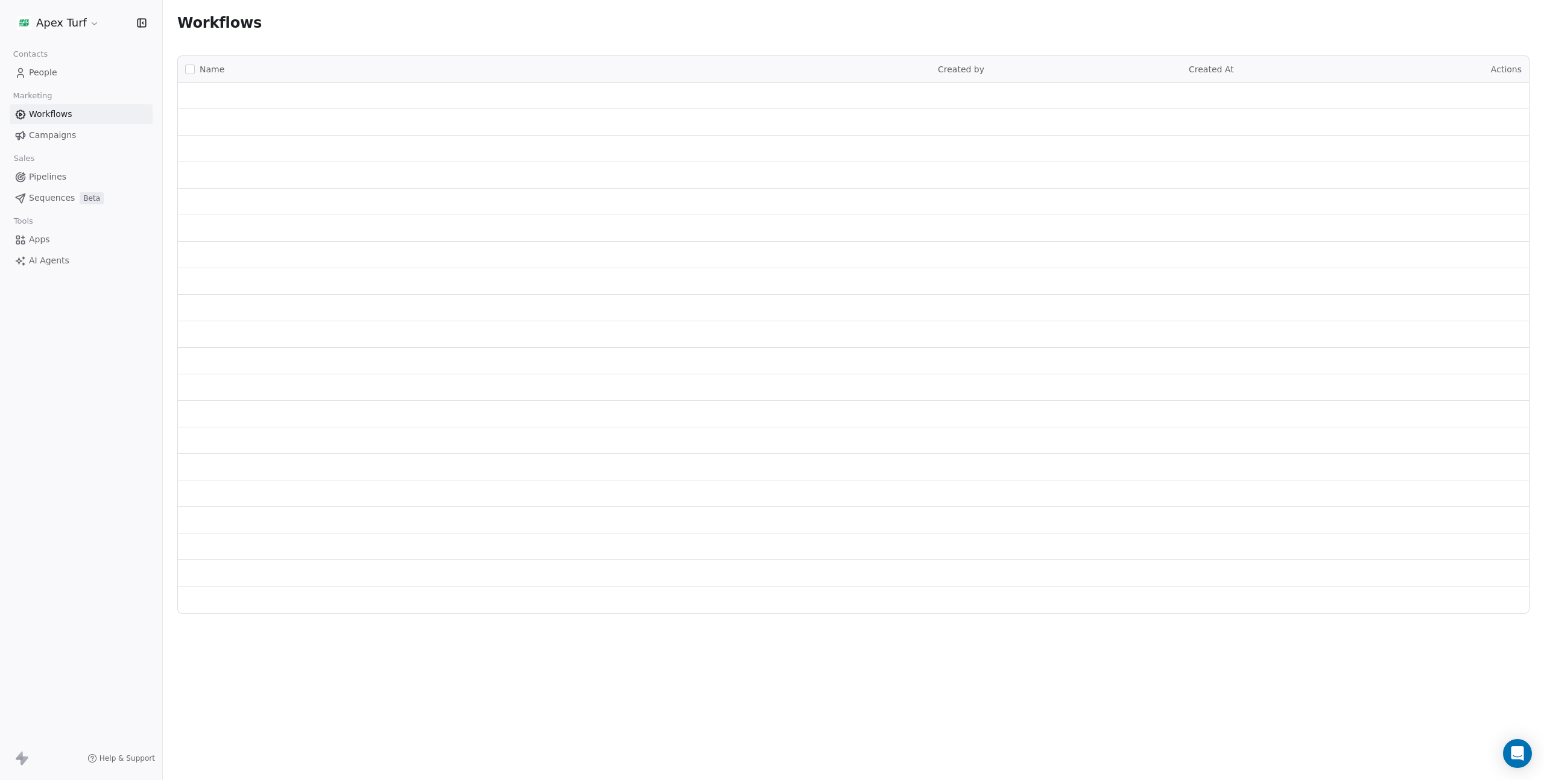
click at [81, 74] on link "People" at bounding box center [81, 73] width 143 height 20
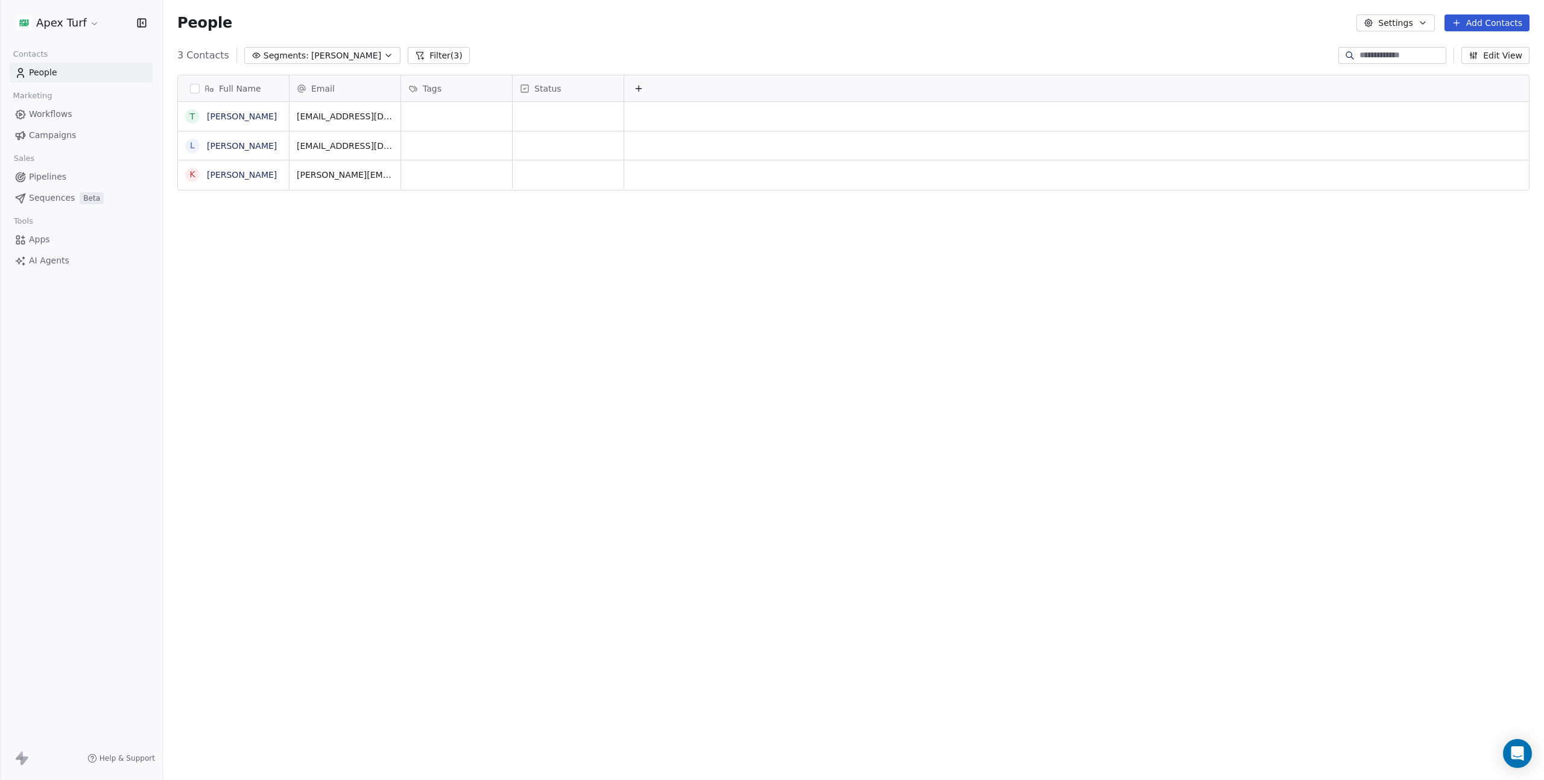
scroll to position [678, 1372]
click at [55, 140] on span "Campaigns" at bounding box center [52, 135] width 47 height 13
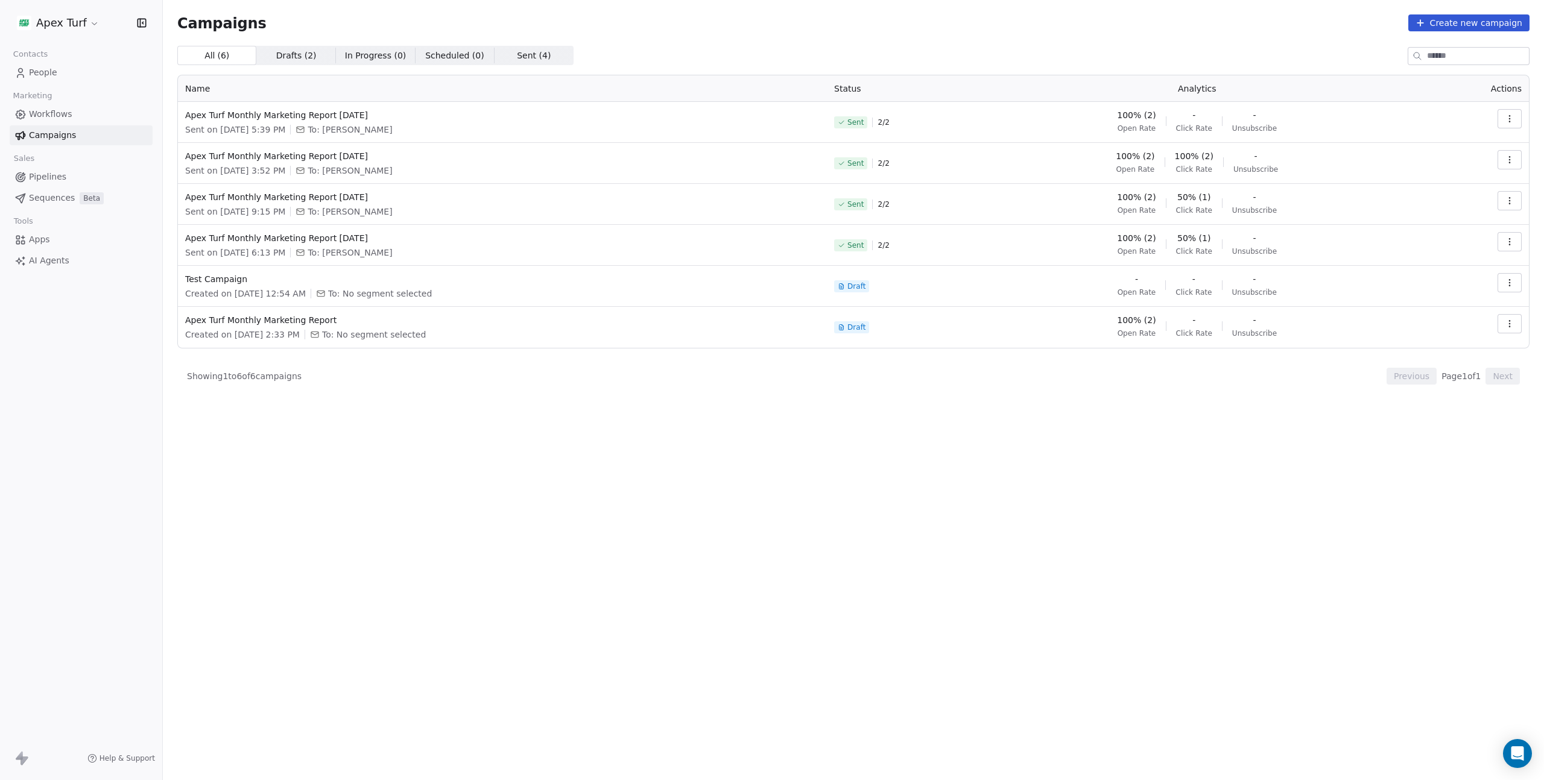
click at [1506, 112] on button "button" at bounding box center [1509, 118] width 24 height 19
click at [385, 149] on html "Apex Turf Contacts People Marketing Workflows Campaigns Sales Pipelines Sequenc…" at bounding box center [772, 390] width 1544 height 780
click at [326, 120] on span "Apex Turf Monthly Marketing Report [DATE]" at bounding box center [502, 115] width 634 height 12
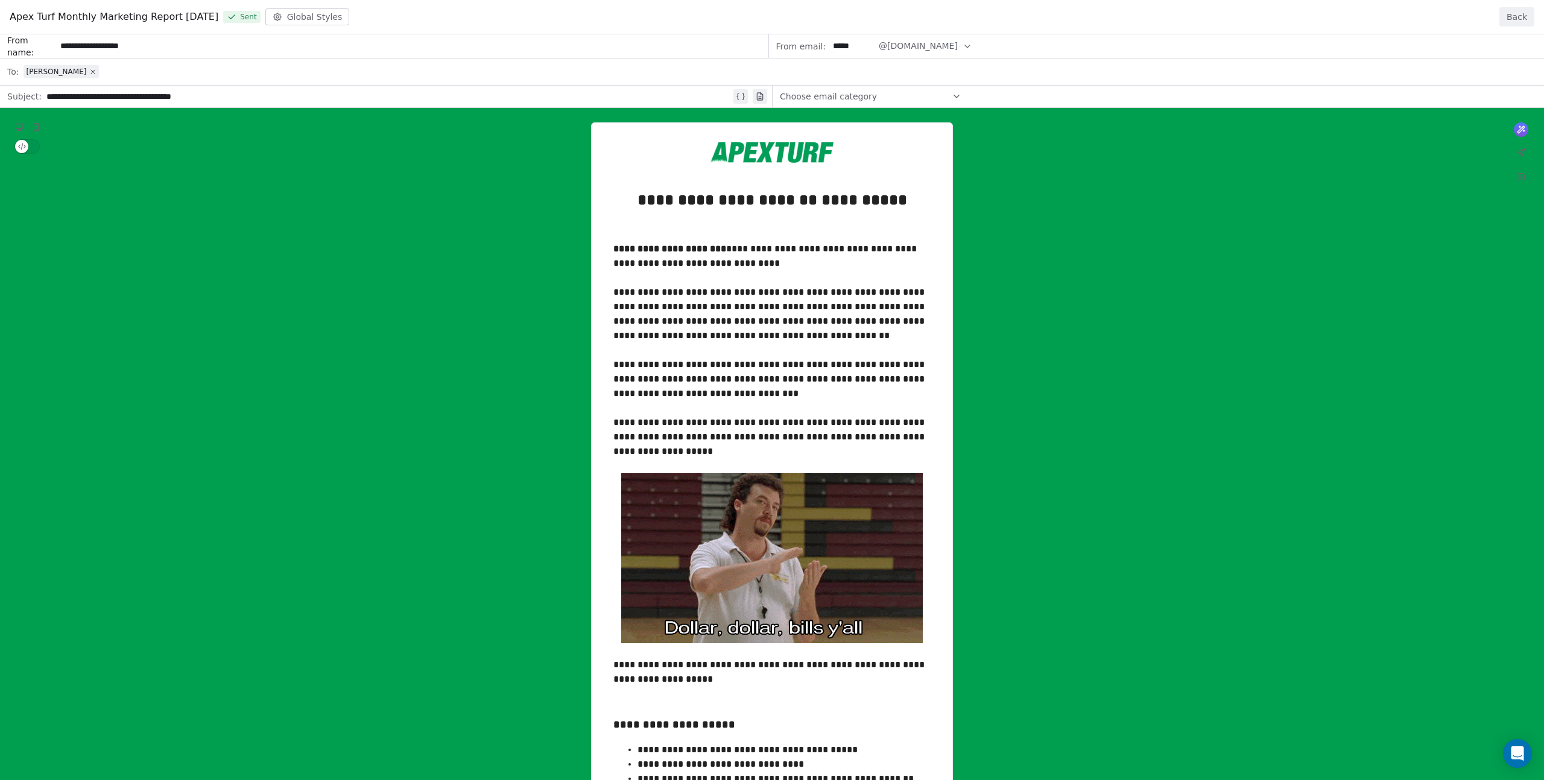
click at [89, 79] on div "**********" at bounding box center [772, 721] width 1544 height 1374
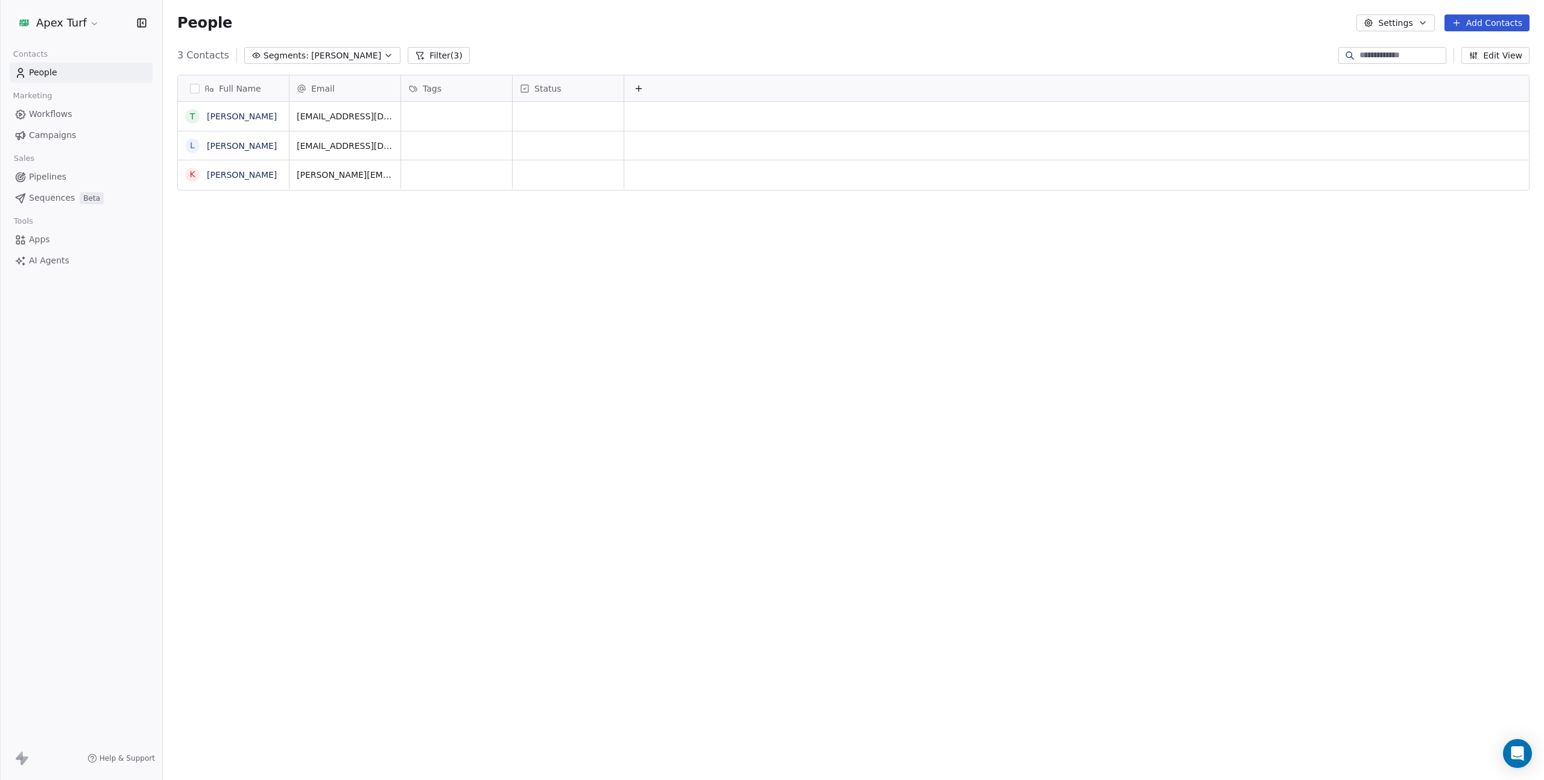
scroll to position [678, 1372]
click at [333, 54] on button "Segments: [PERSON_NAME]" at bounding box center [322, 55] width 156 height 17
click at [309, 155] on span "Create New Segment" at bounding box center [315, 154] width 90 height 13
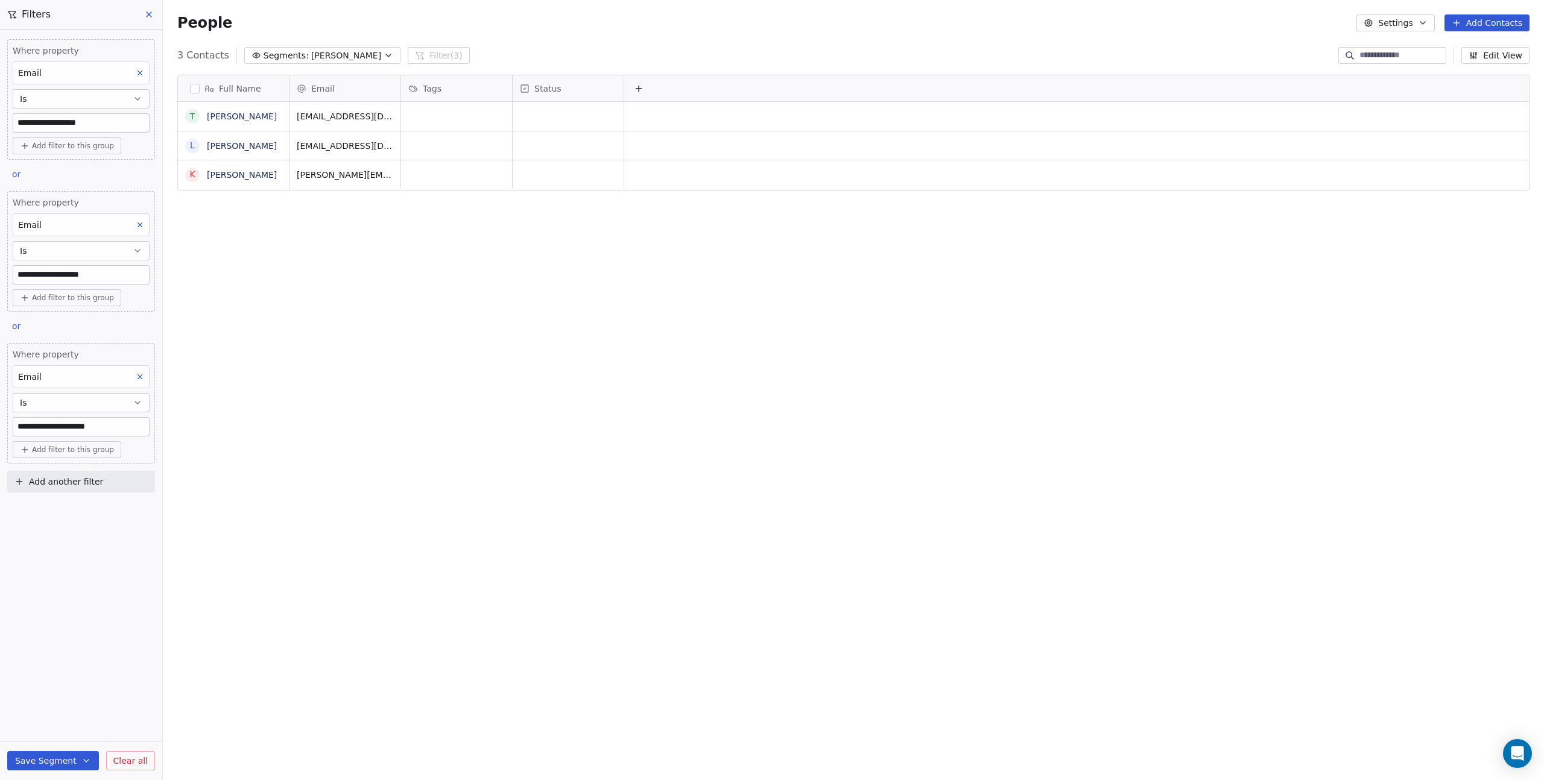
click at [137, 71] on icon at bounding box center [140, 73] width 8 height 8
type input "**********"
click at [142, 76] on icon at bounding box center [140, 73] width 8 height 8
type input "**********"
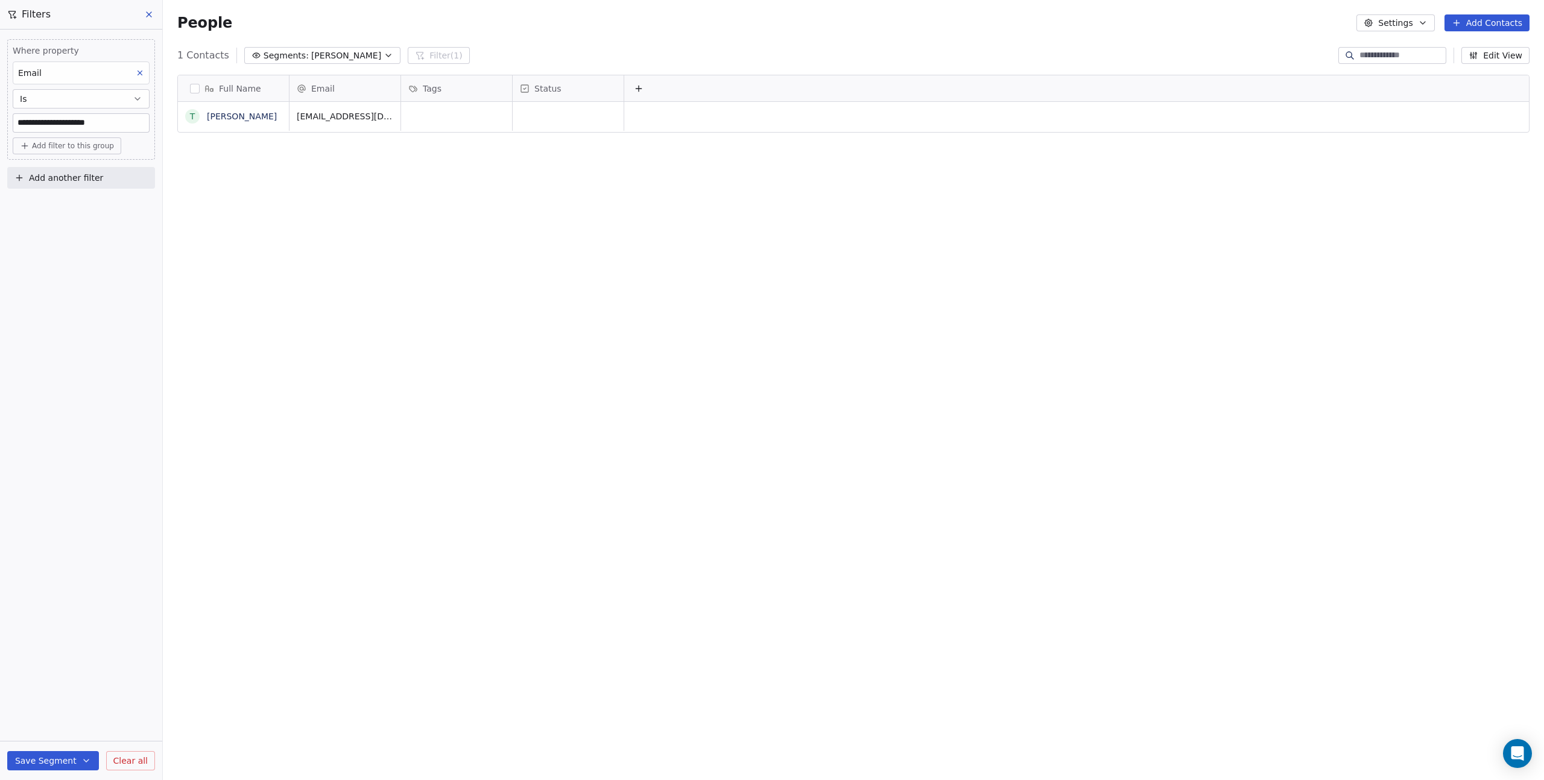
click at [90, 760] on button "Save Segment" at bounding box center [53, 760] width 92 height 19
click at [91, 710] on span "Create new segment" at bounding box center [78, 706] width 88 height 12
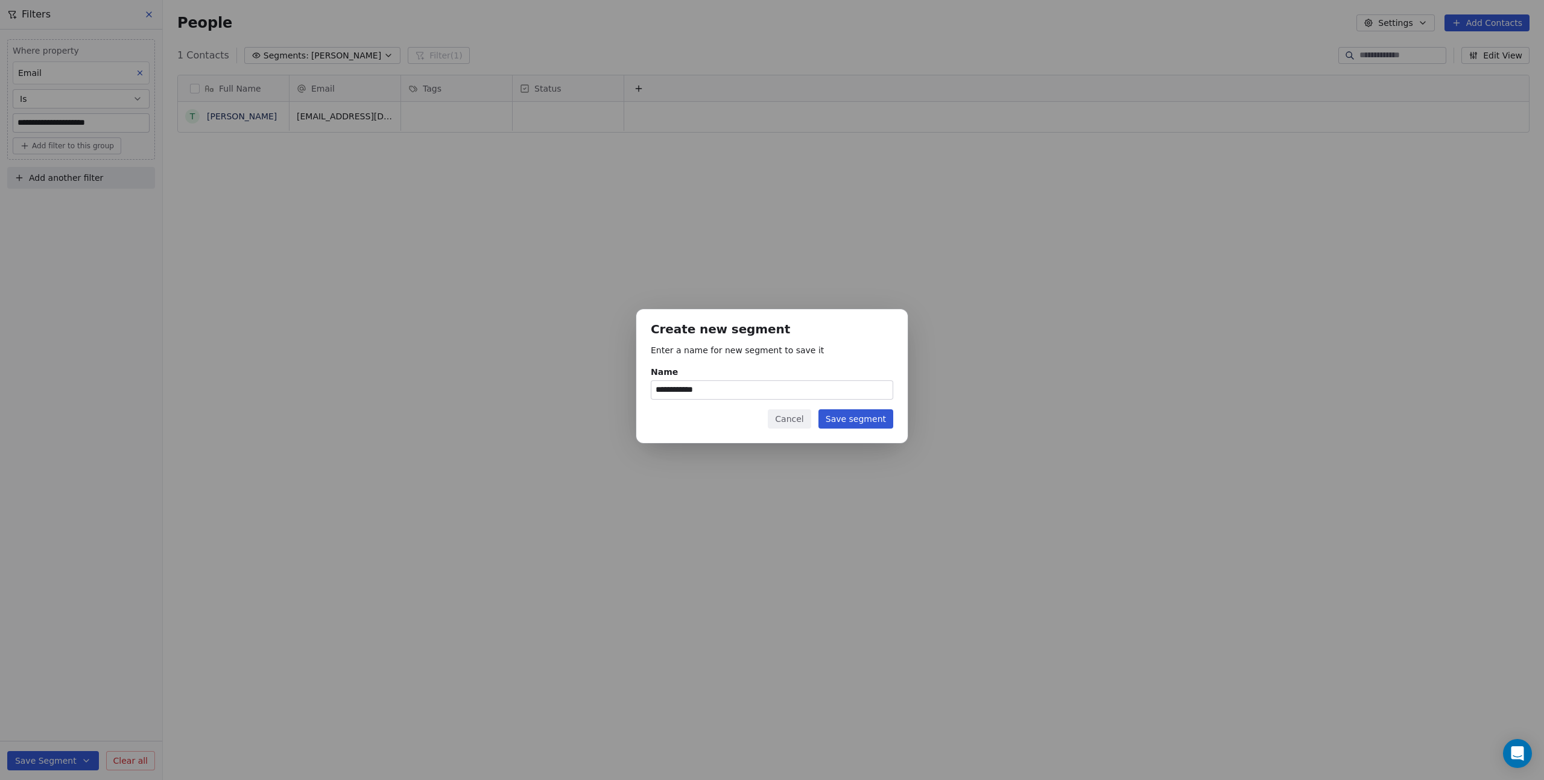
type input "**********"
click at [867, 425] on button "Save segment" at bounding box center [855, 418] width 75 height 19
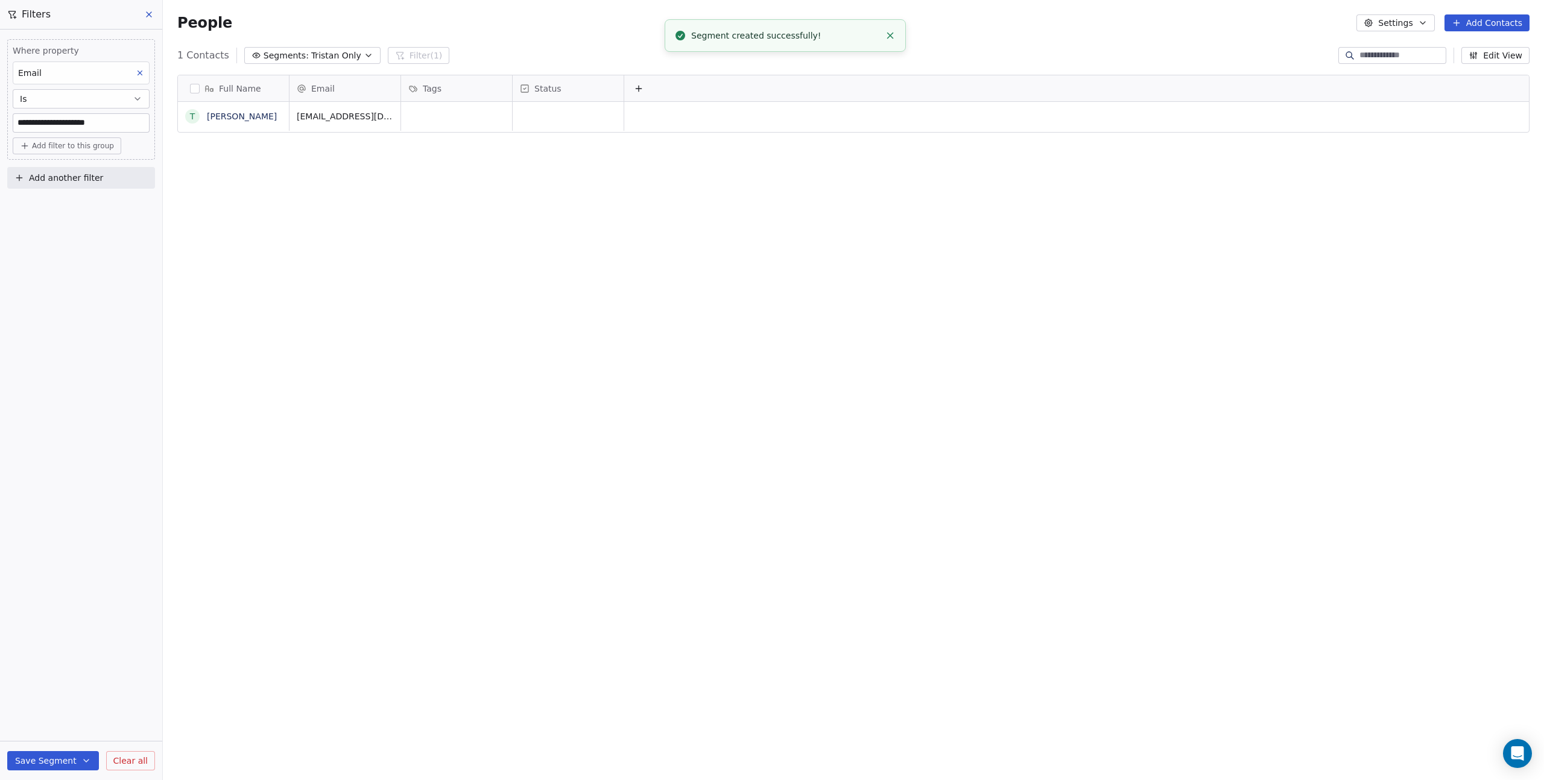
click at [148, 14] on icon at bounding box center [149, 14] width 5 height 5
click at [149, 11] on icon at bounding box center [149, 15] width 10 height 10
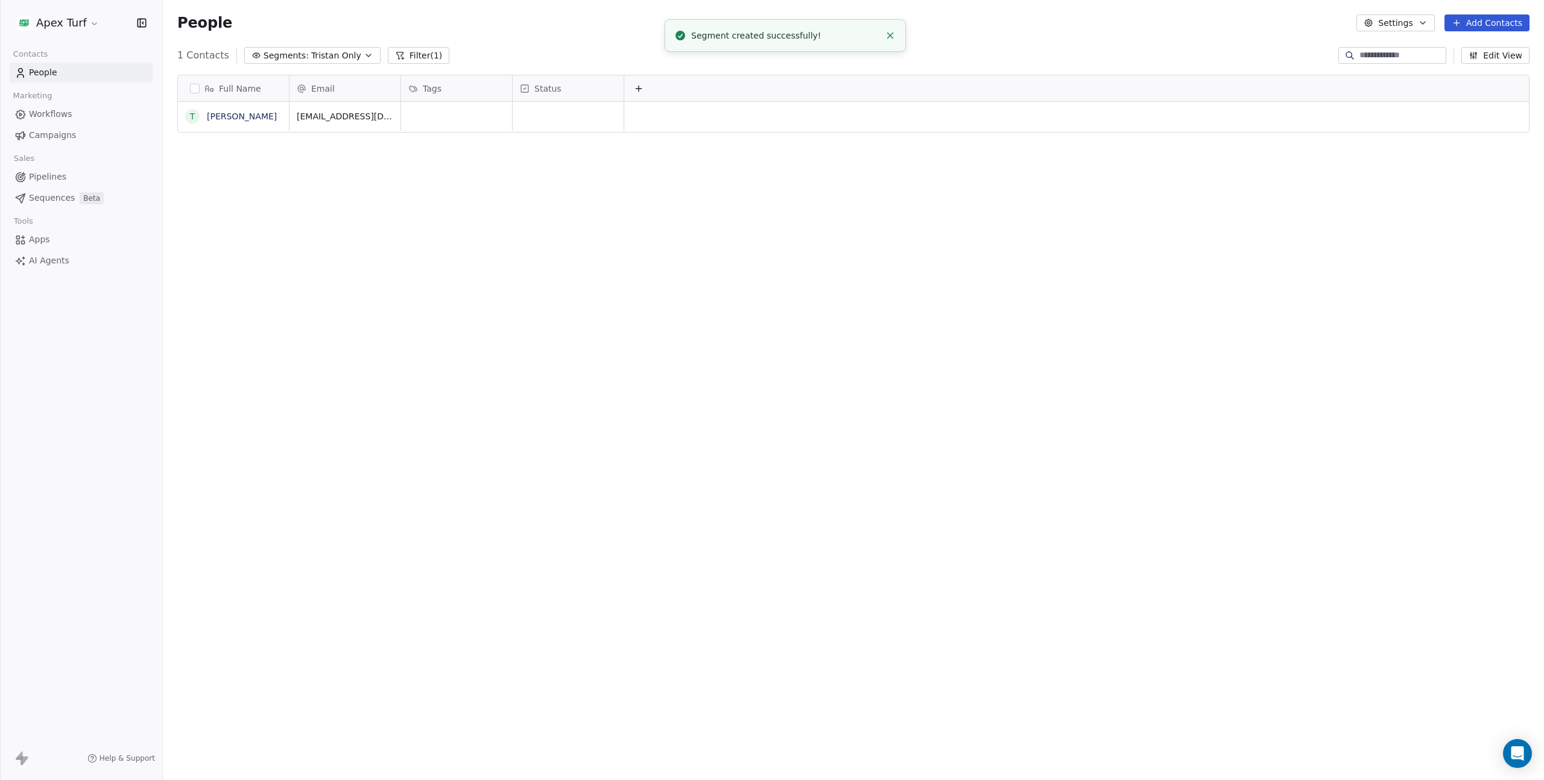
click at [341, 50] on span "Tristan Only" at bounding box center [336, 55] width 50 height 13
click at [316, 128] on div "[PERSON_NAME]" at bounding box center [306, 124] width 122 height 19
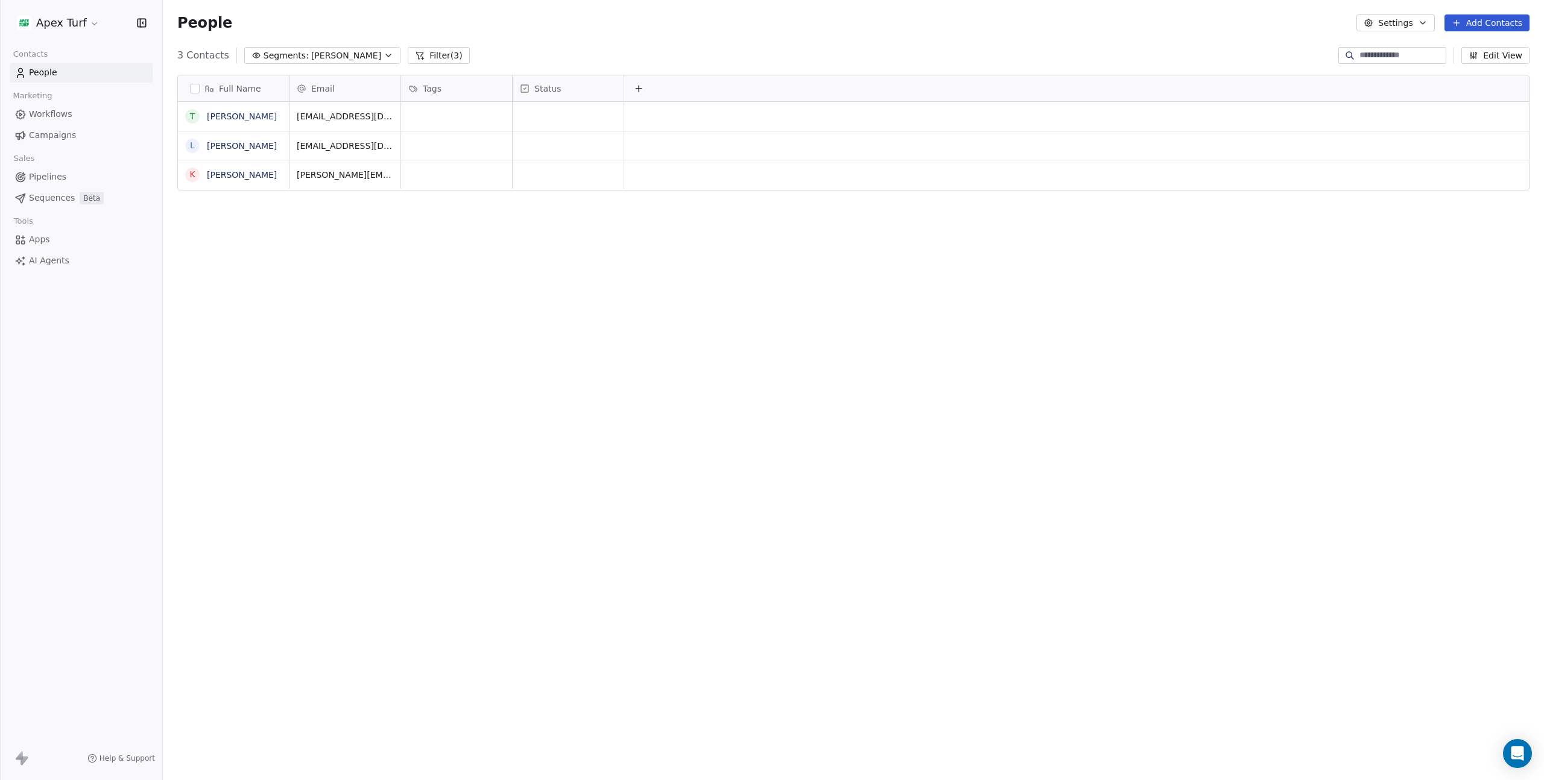
click at [321, 54] on button "Segments: [PERSON_NAME]" at bounding box center [322, 55] width 156 height 17
click at [300, 104] on div "All People" at bounding box center [308, 105] width 122 height 19
drag, startPoint x: 333, startPoint y: 56, endPoint x: 329, endPoint y: 60, distance: 6.4
click at [333, 56] on span "All People" at bounding box center [331, 55] width 41 height 13
click at [290, 141] on span "Tristan Only" at bounding box center [279, 144] width 50 height 13
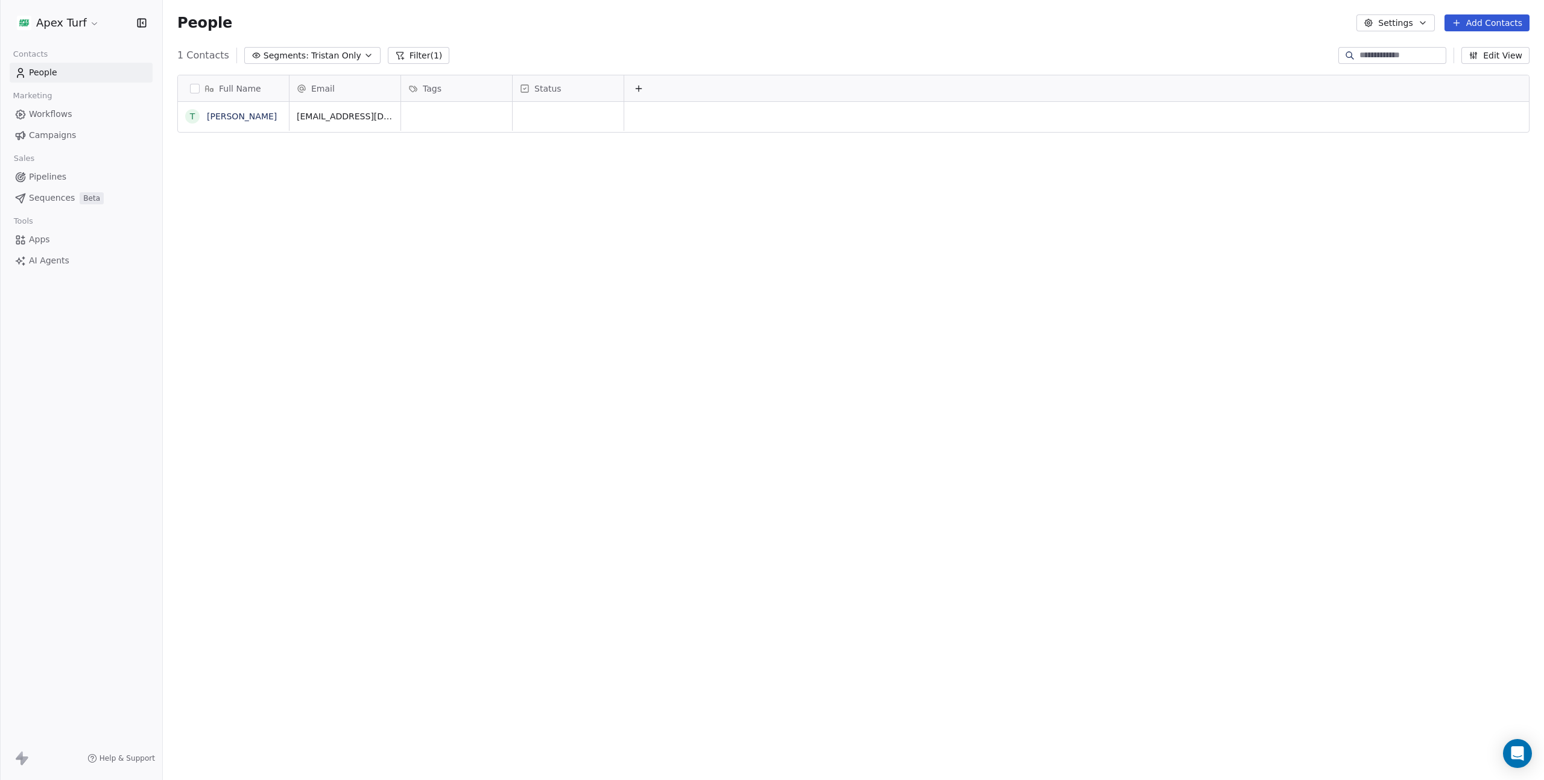
click at [54, 109] on span "Workflows" at bounding box center [50, 114] width 43 height 13
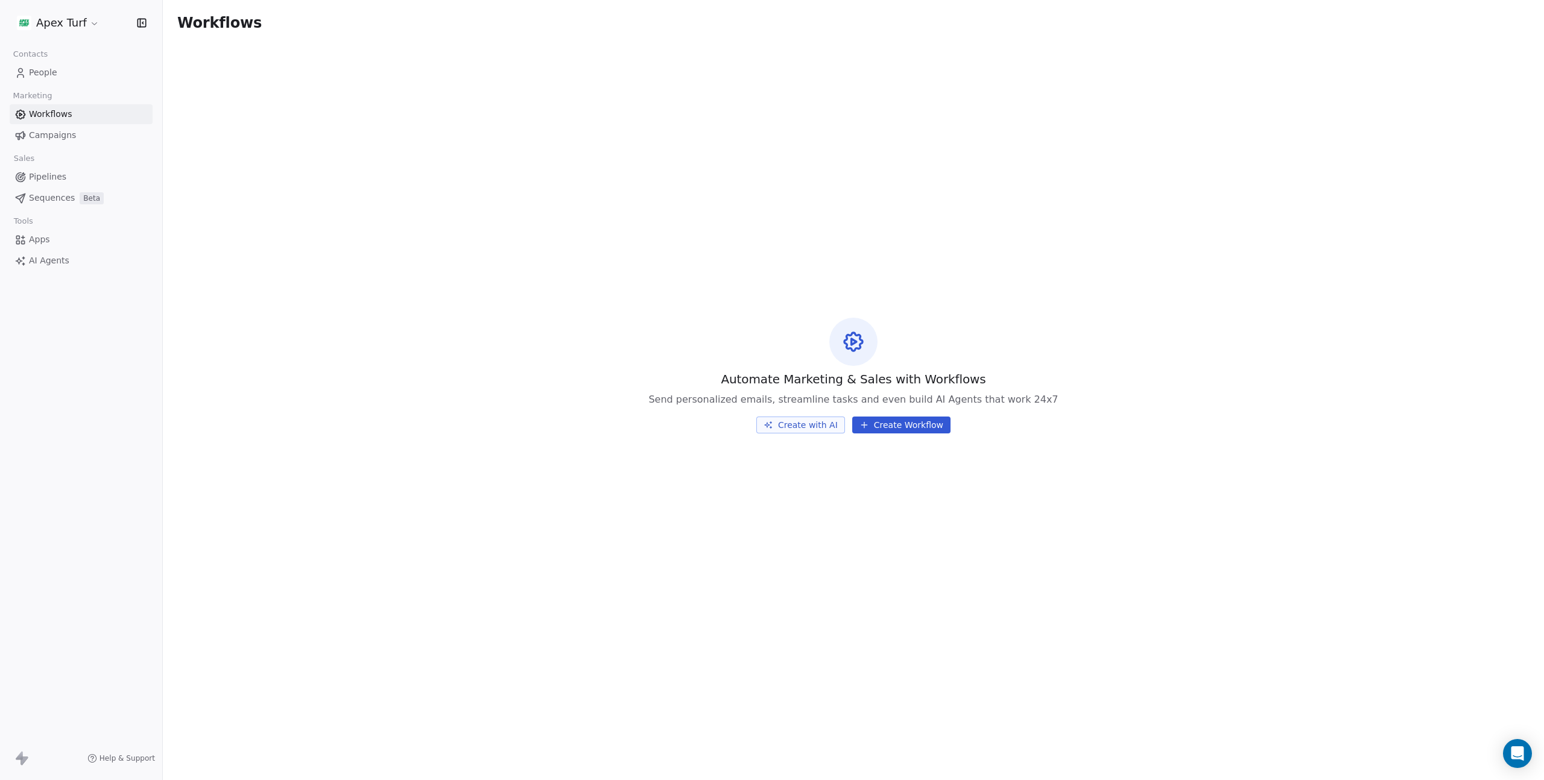
click at [57, 135] on span "Campaigns" at bounding box center [52, 135] width 47 height 13
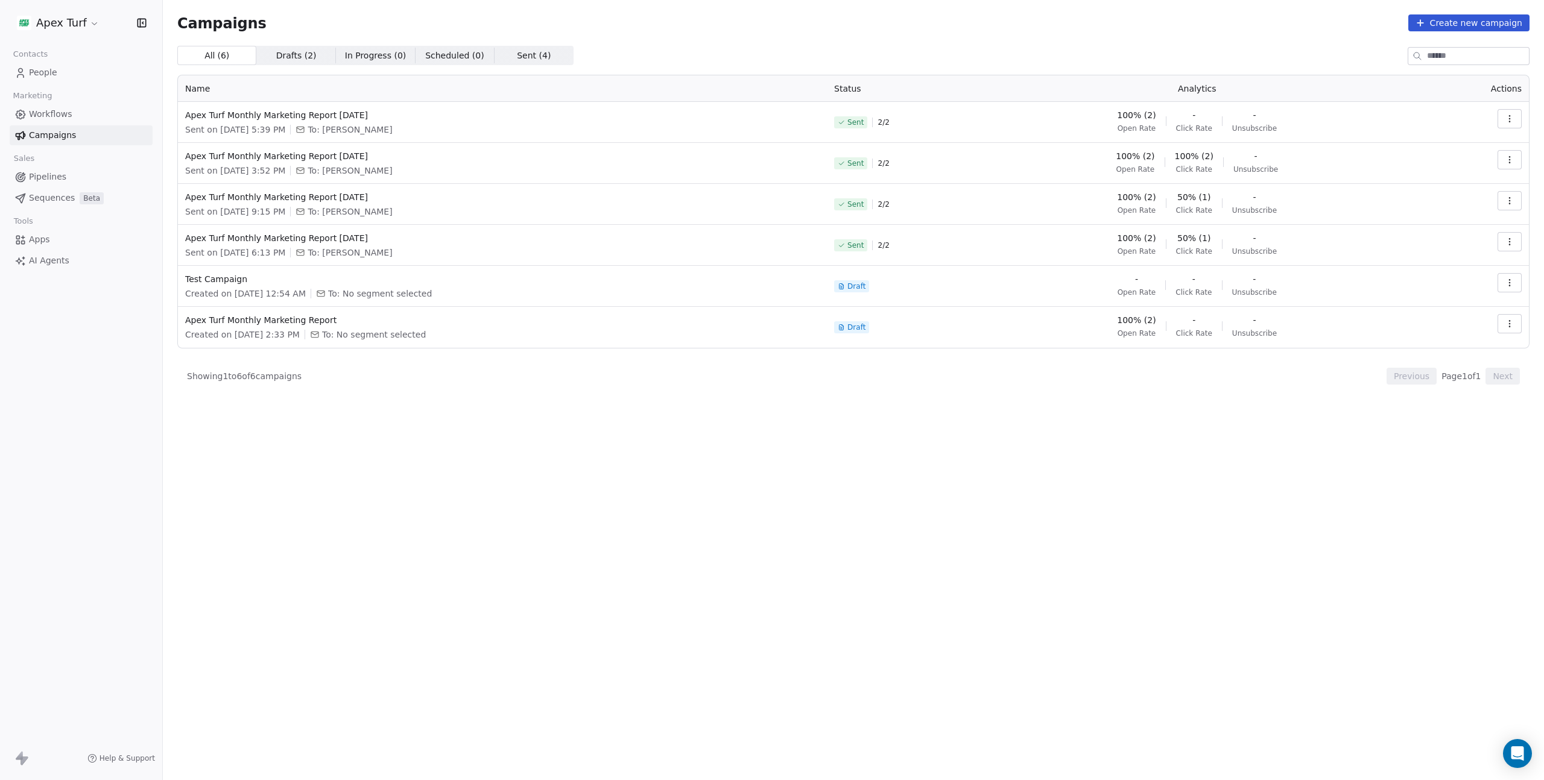
click at [1508, 118] on icon "button" at bounding box center [1510, 119] width 10 height 10
click at [1446, 230] on div "Duplicate" at bounding box center [1430, 222] width 72 height 19
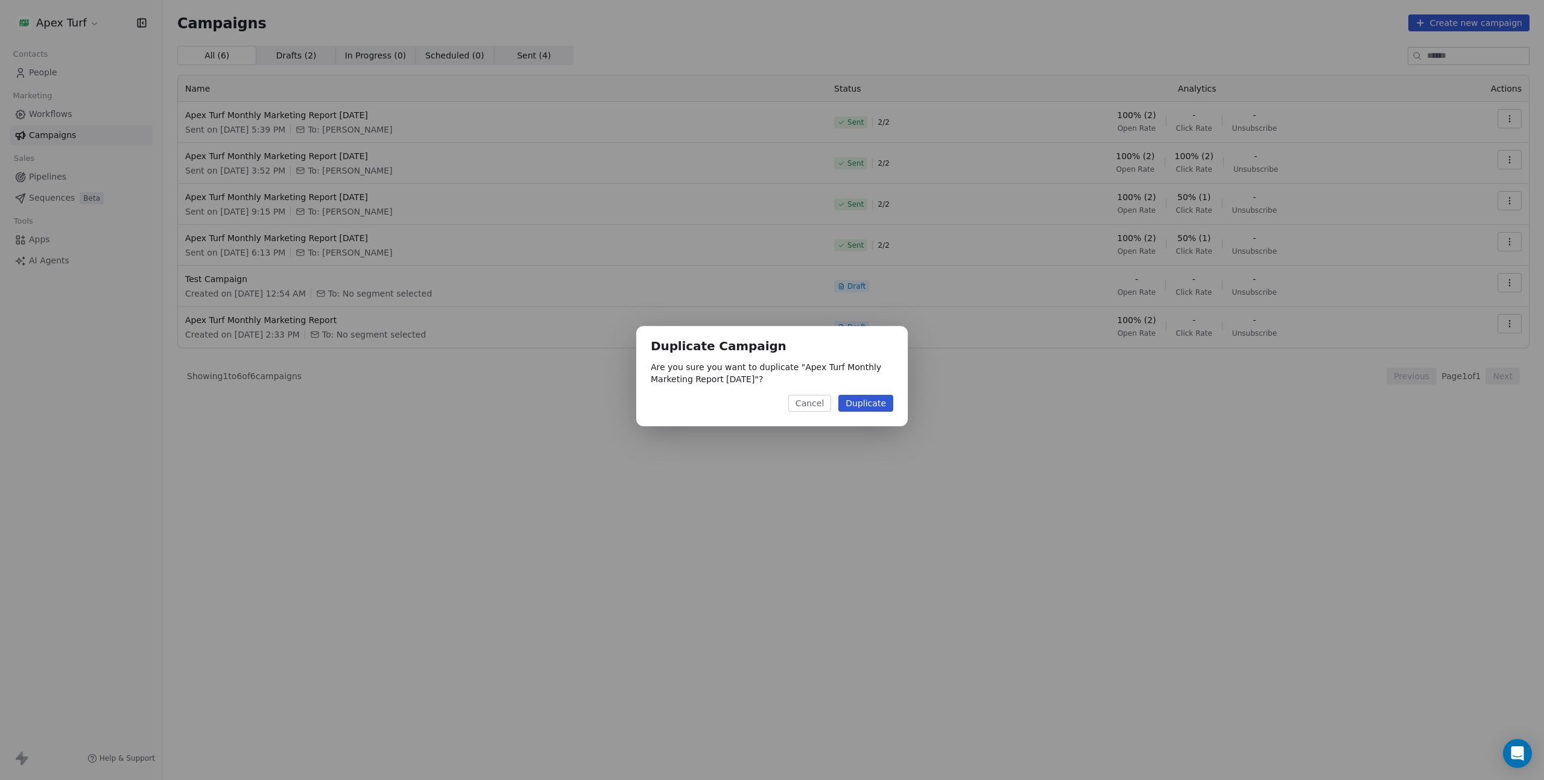
click at [886, 405] on button "Duplicate" at bounding box center [865, 403] width 55 height 17
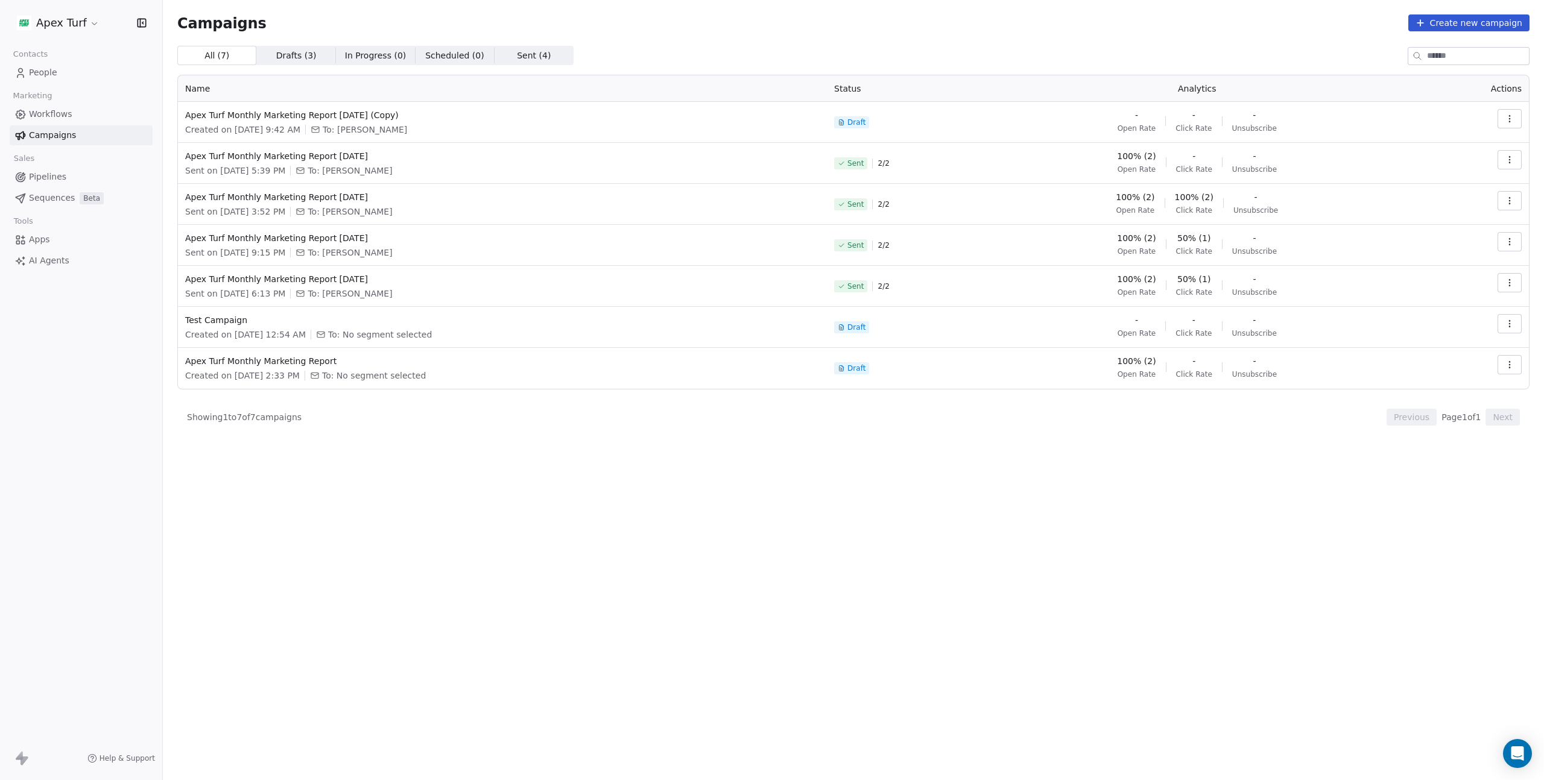
click at [1510, 116] on icon "button" at bounding box center [1510, 119] width 10 height 10
click at [1458, 148] on div "Edit" at bounding box center [1455, 145] width 122 height 19
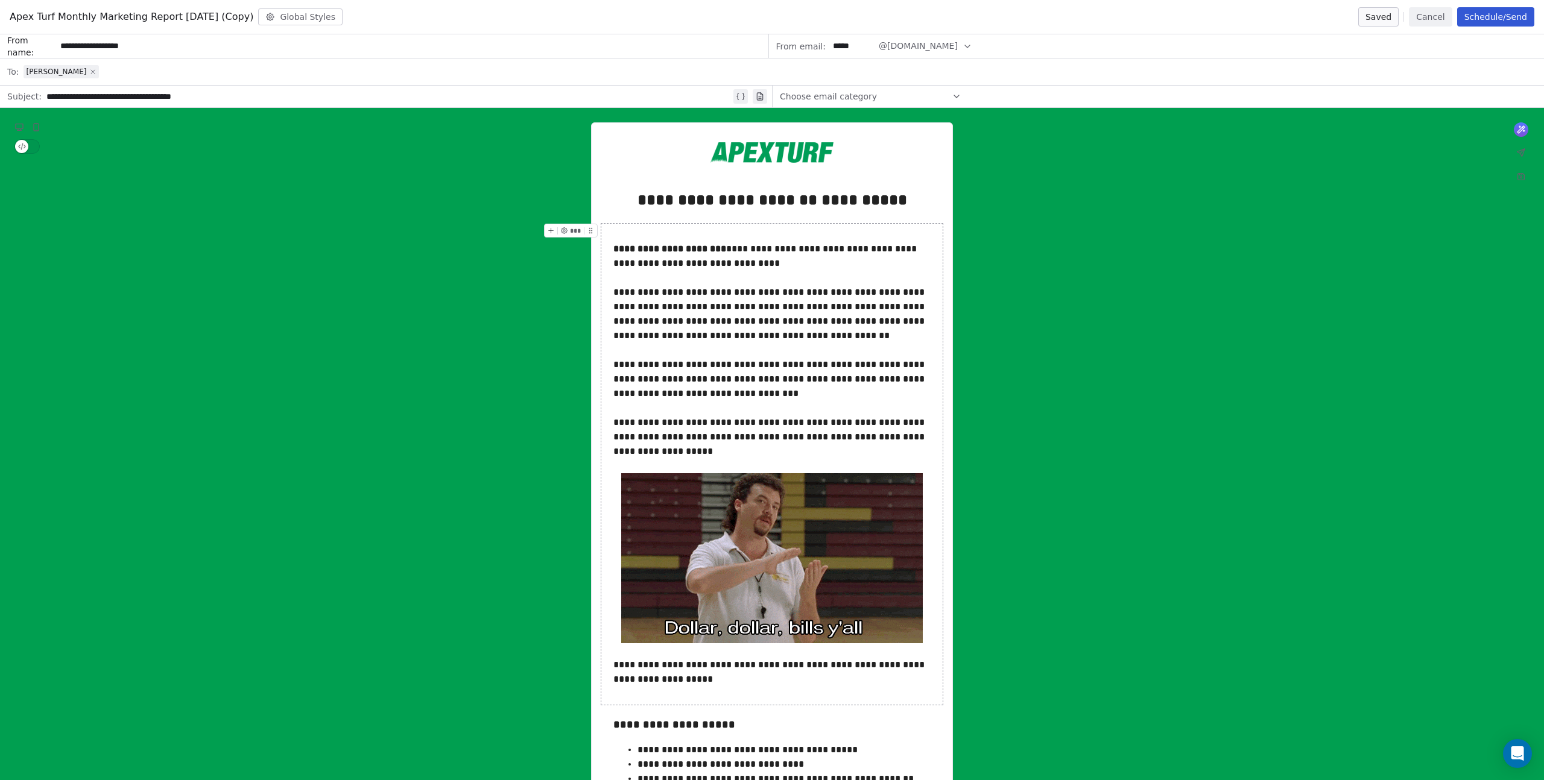
click at [91, 72] on icon at bounding box center [93, 72] width 4 height 4
click at [59, 71] on span "Select a segment" at bounding box center [61, 72] width 74 height 12
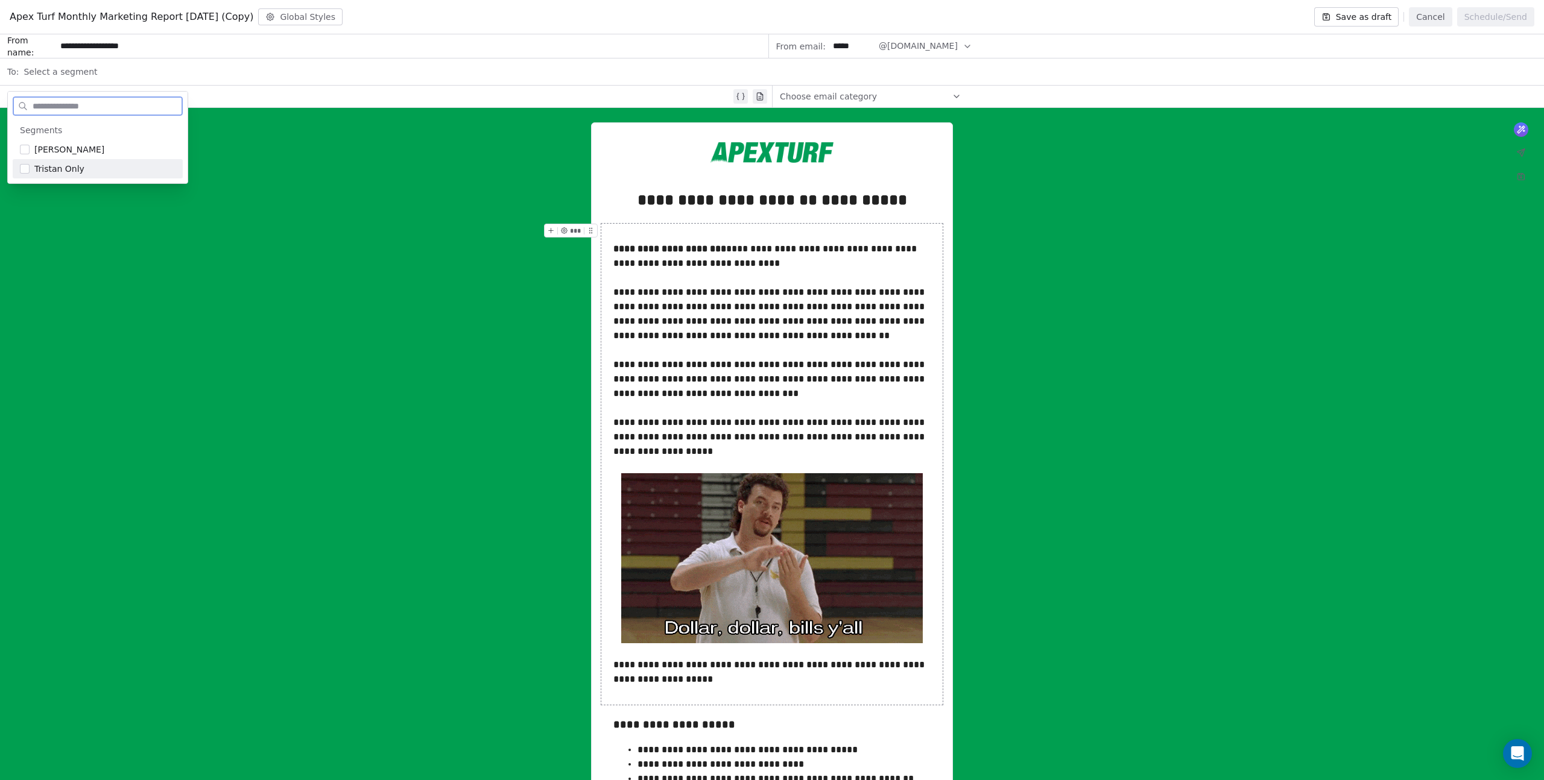
click at [55, 165] on span "Tristan Only" at bounding box center [59, 169] width 50 height 12
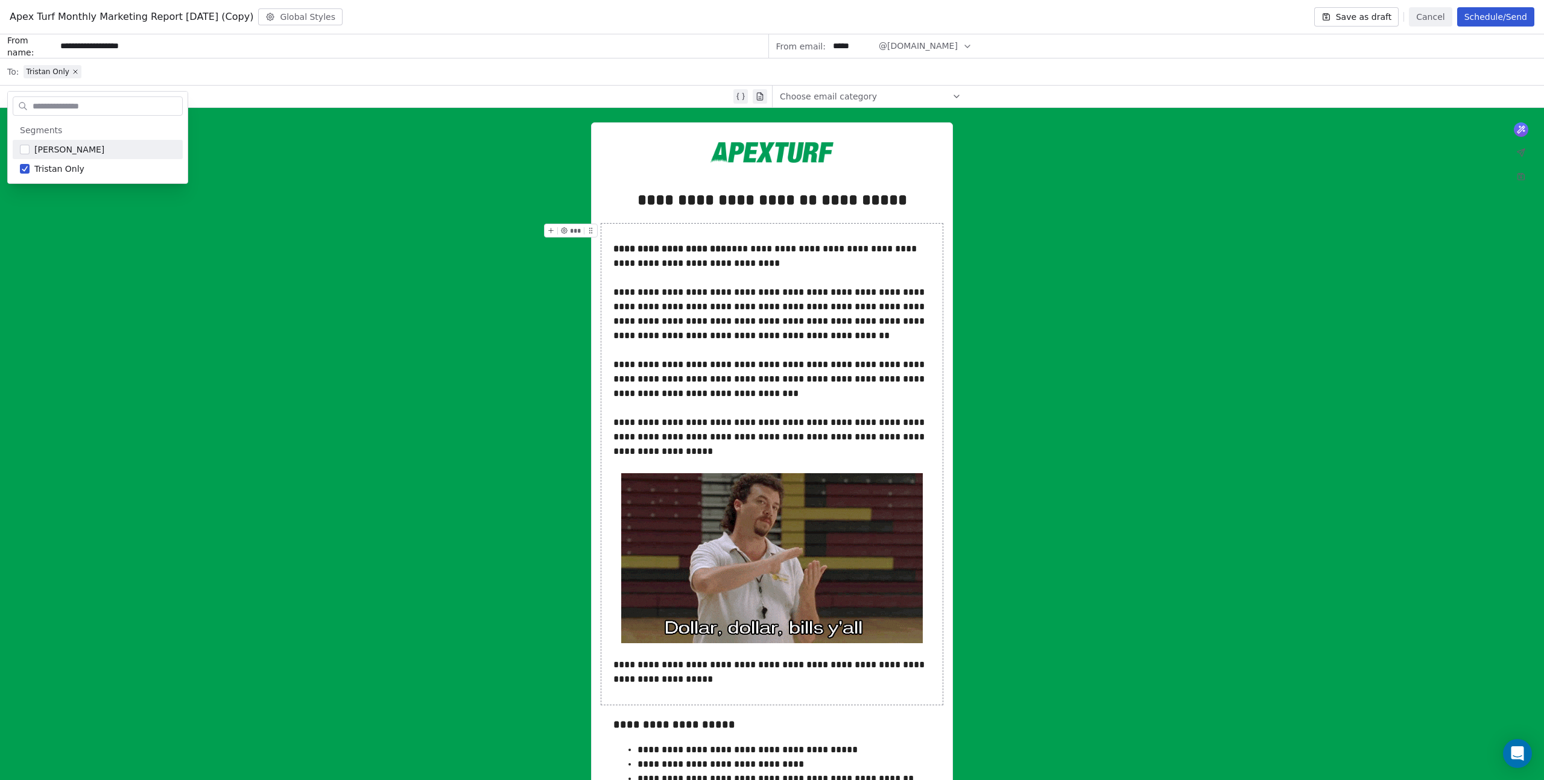
click at [275, 65] on div "Tristan Only" at bounding box center [780, 71] width 1513 height 27
click at [1217, 242] on div "**********" at bounding box center [772, 771] width 1544 height 1326
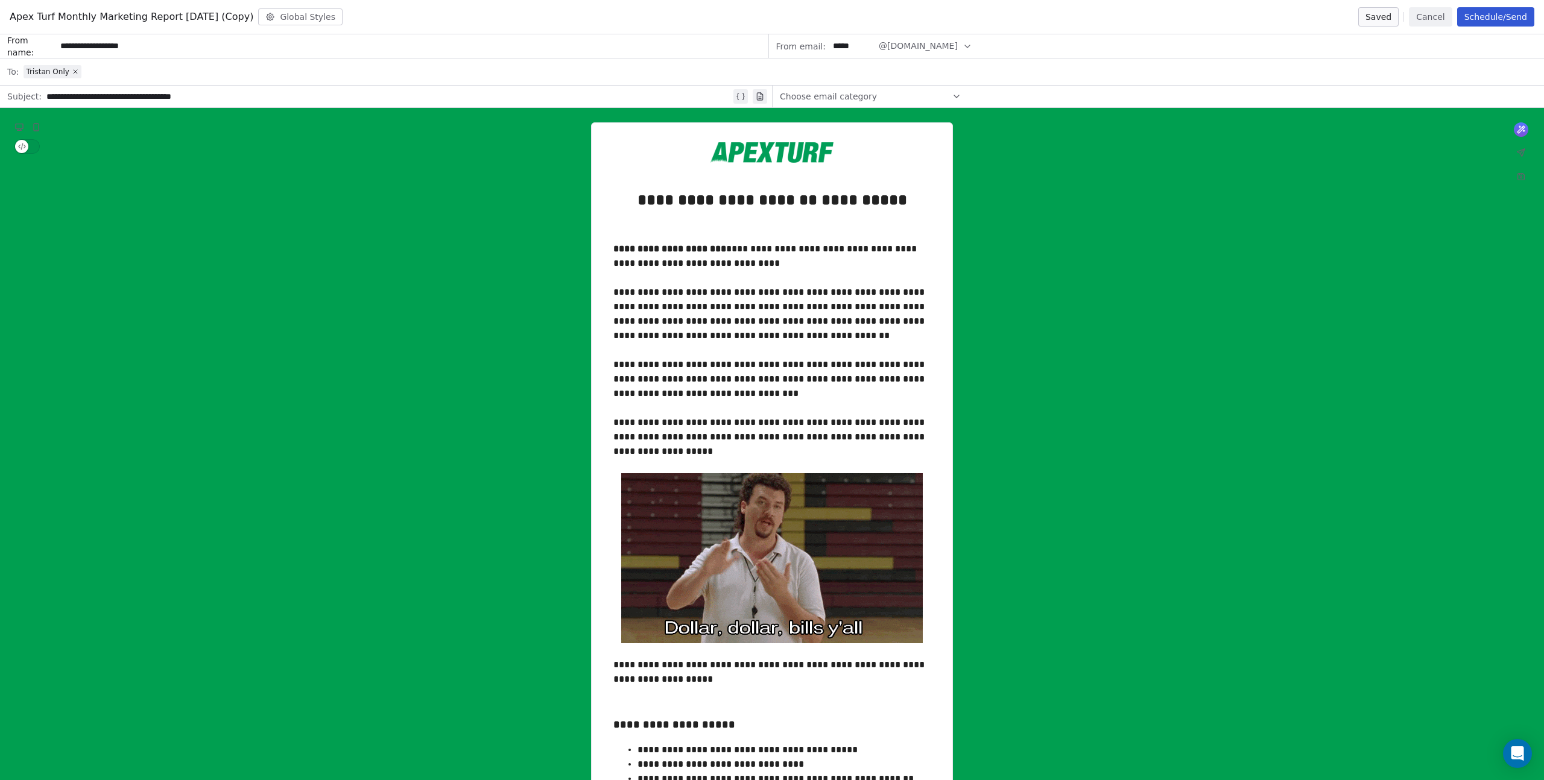
click at [1512, 15] on button "Schedule/Send" at bounding box center [1495, 16] width 77 height 19
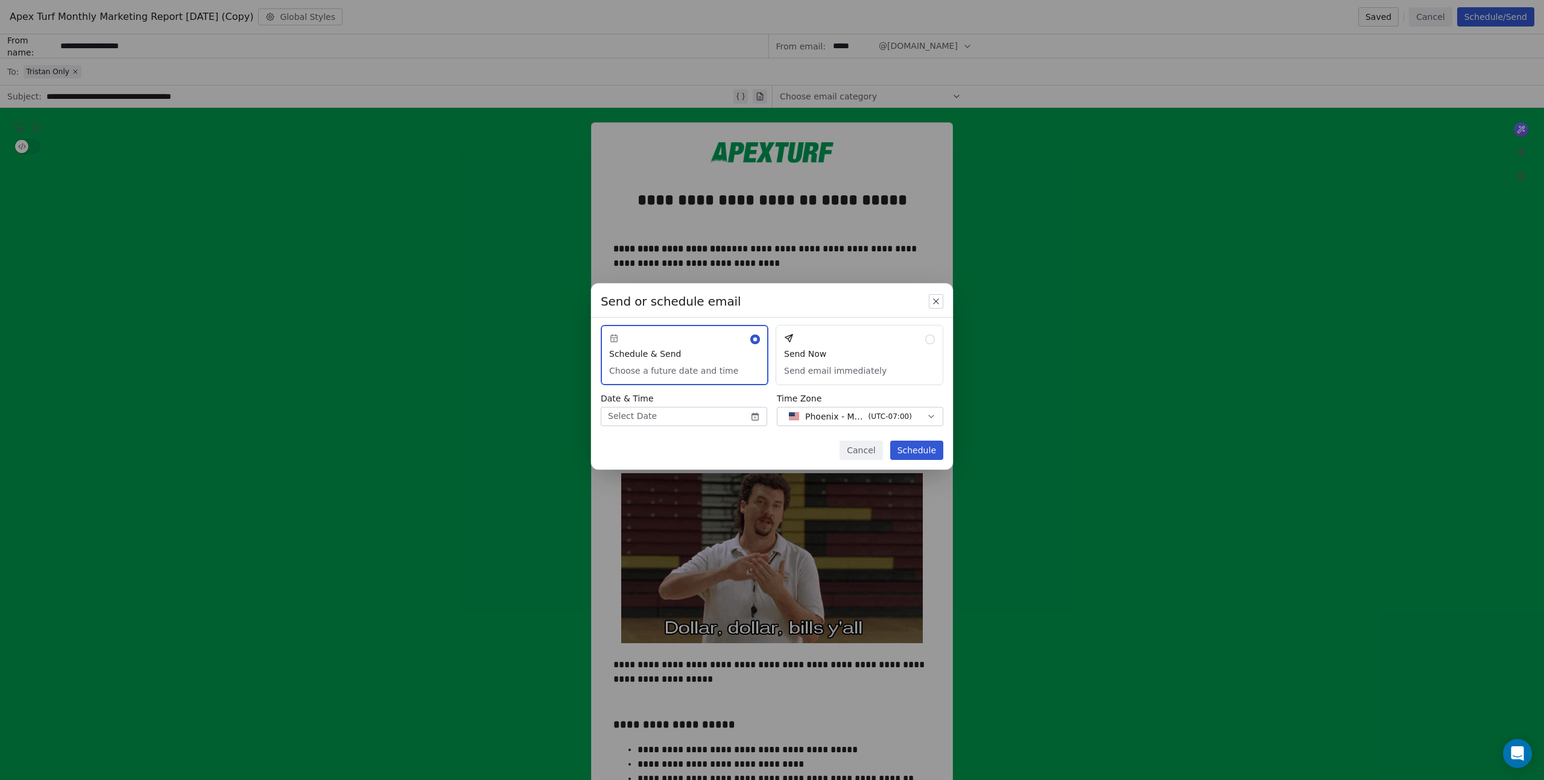
click at [853, 353] on button "Send Now Send email immediately" at bounding box center [860, 355] width 168 height 60
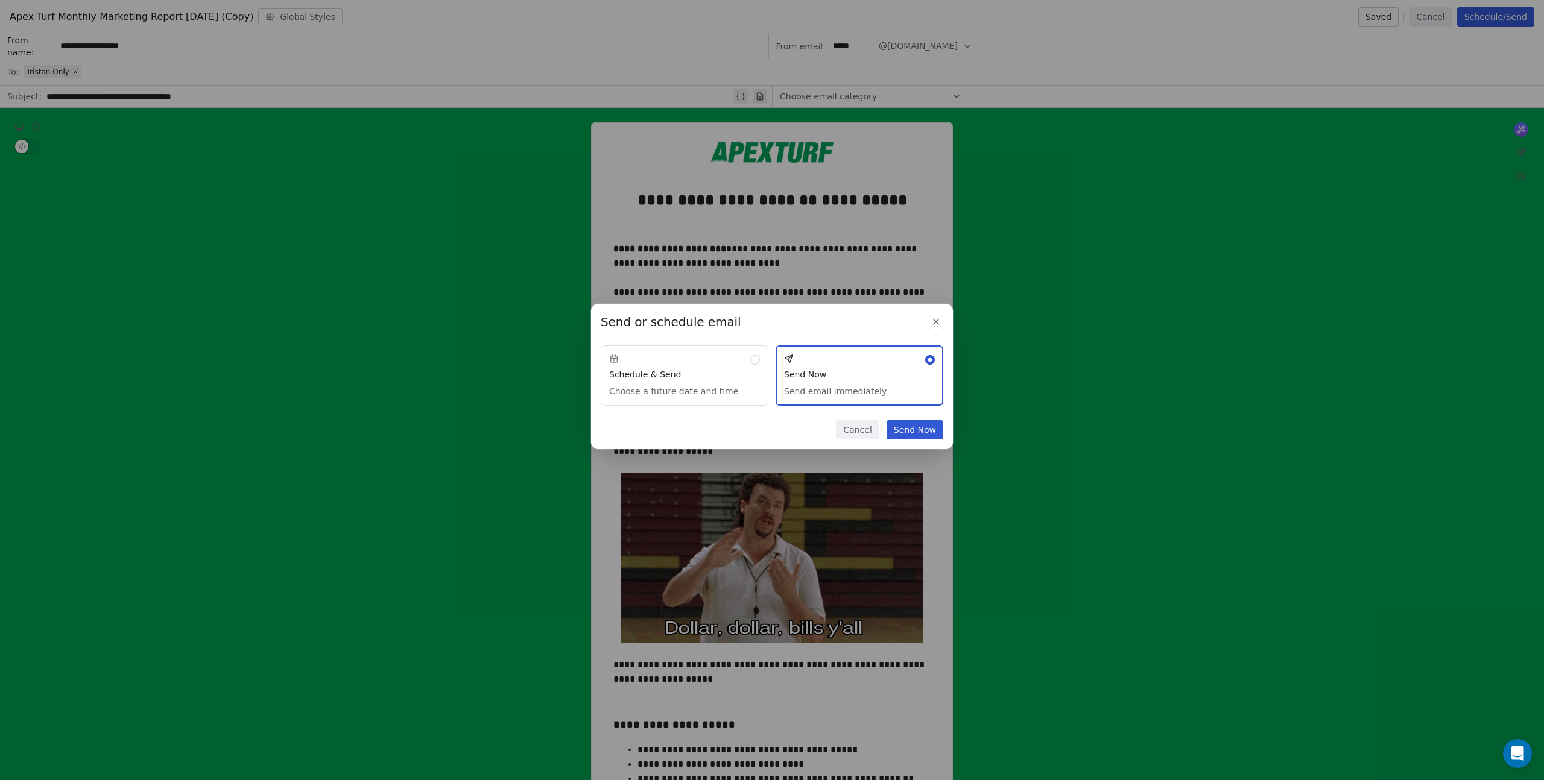
click at [926, 429] on button "Send Now" at bounding box center [914, 429] width 57 height 19
